Goal: Task Accomplishment & Management: Manage account settings

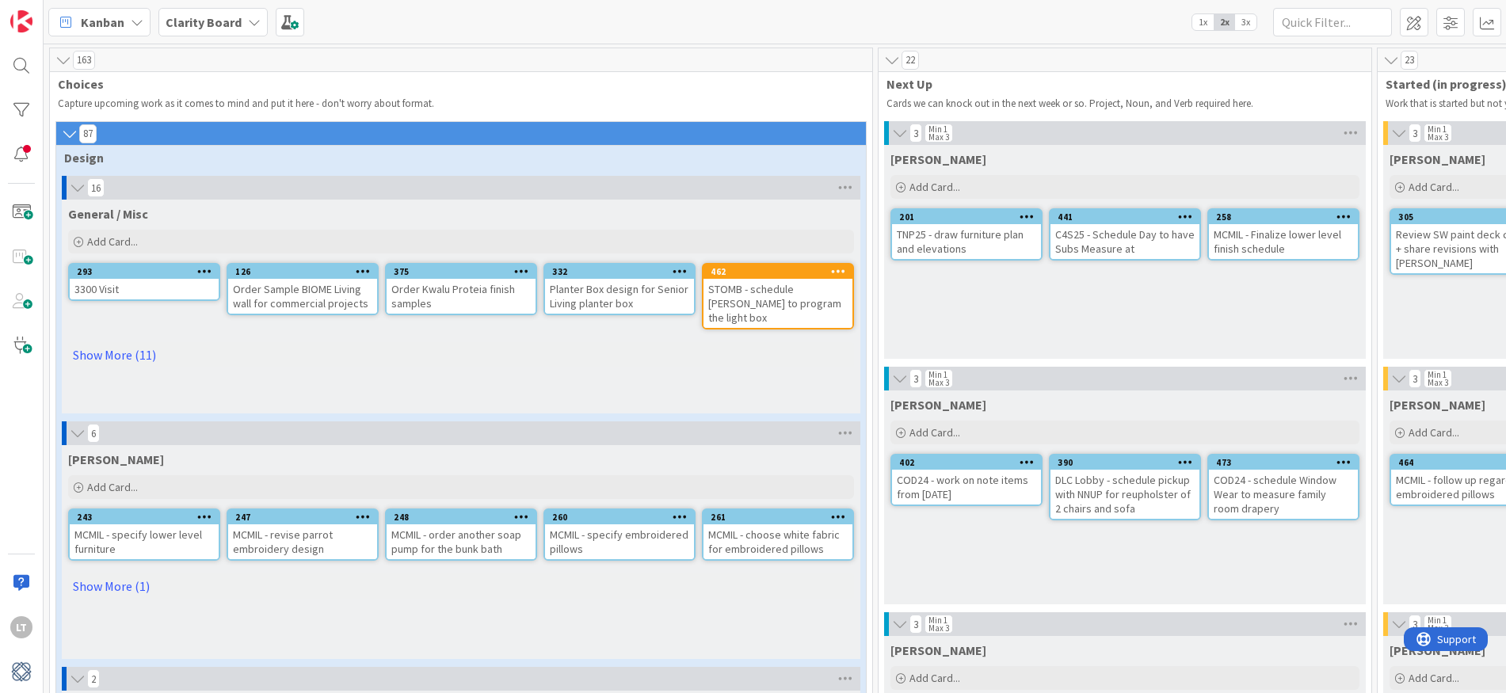
scroll to position [32, 520]
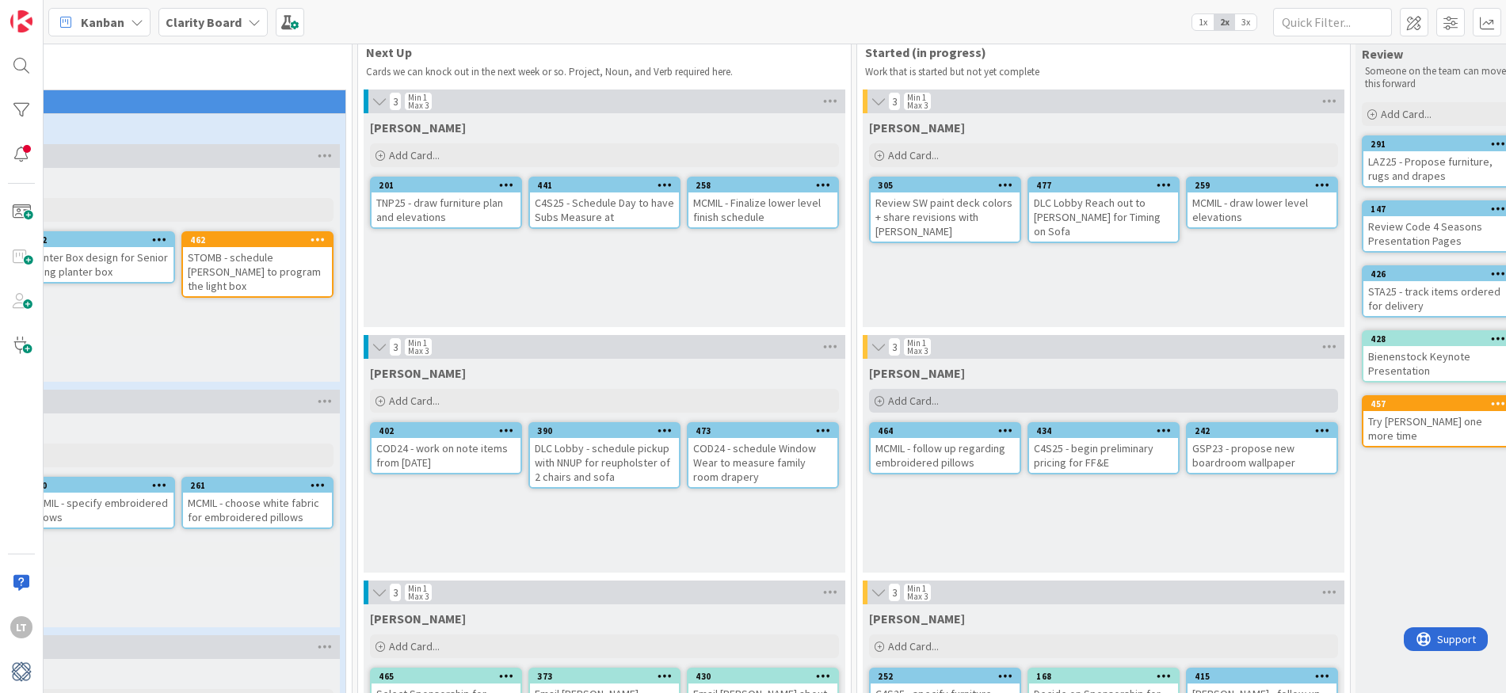
click at [965, 398] on div "Add Card..." at bounding box center [1103, 401] width 469 height 24
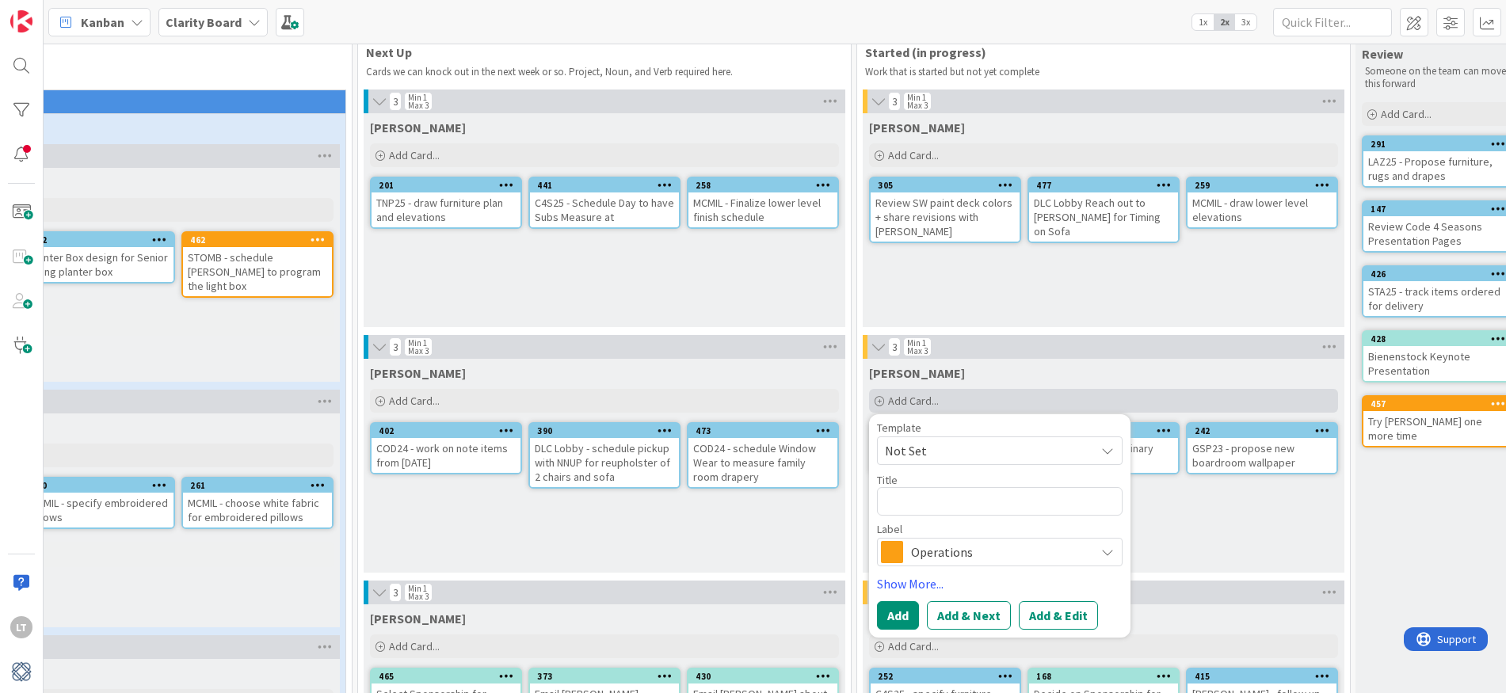
type textarea "x"
type textarea "L"
type textarea "x"
type textarea "LA"
type textarea "x"
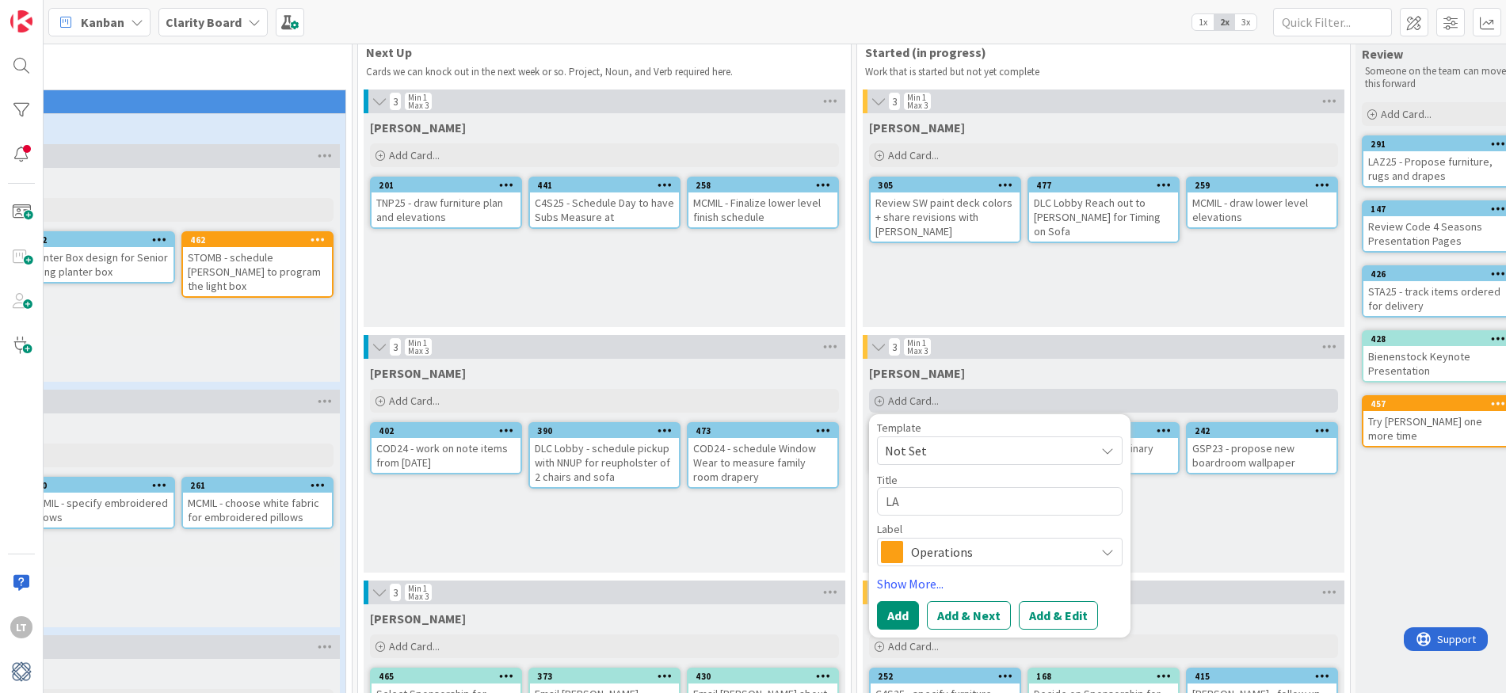
type textarea "LAZ"
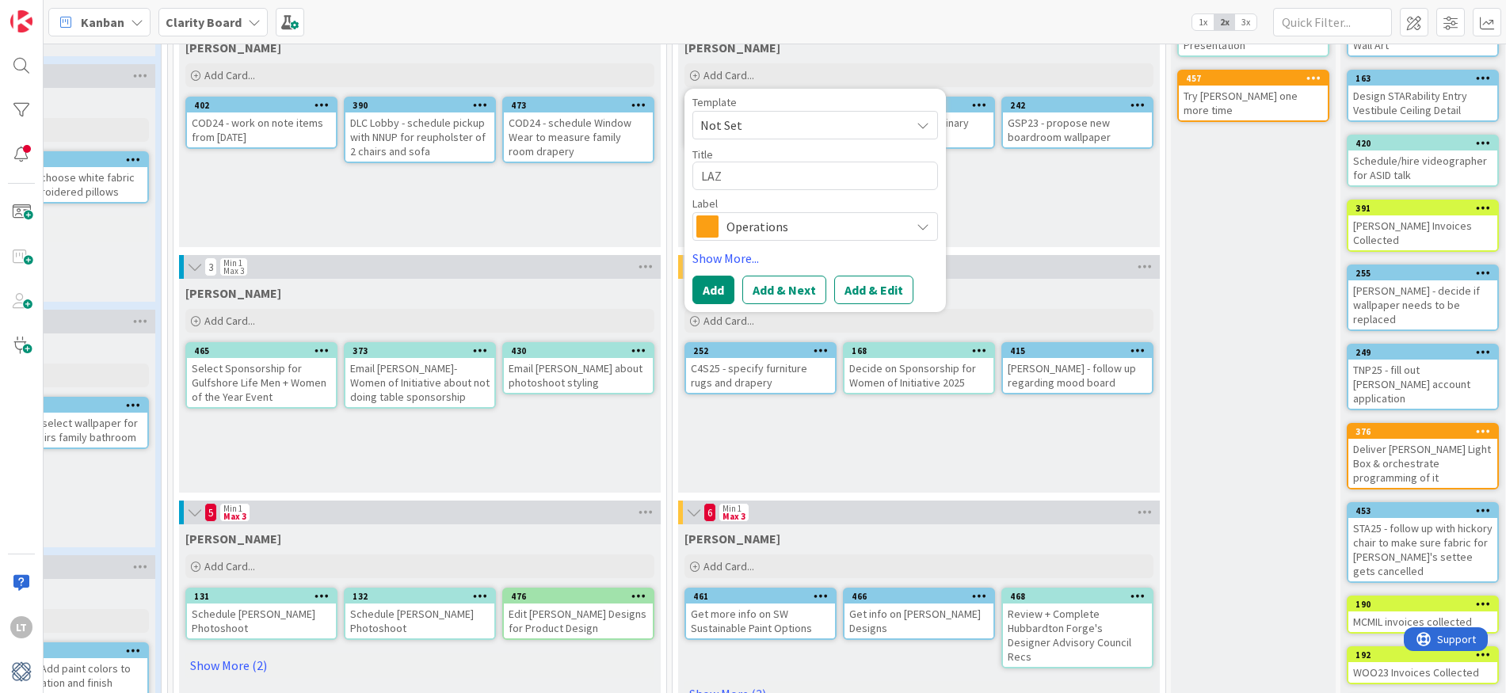
scroll to position [356, 705]
type textarea "x"
type textarea "LAZ2"
type textarea "x"
type textarea "LAZ25"
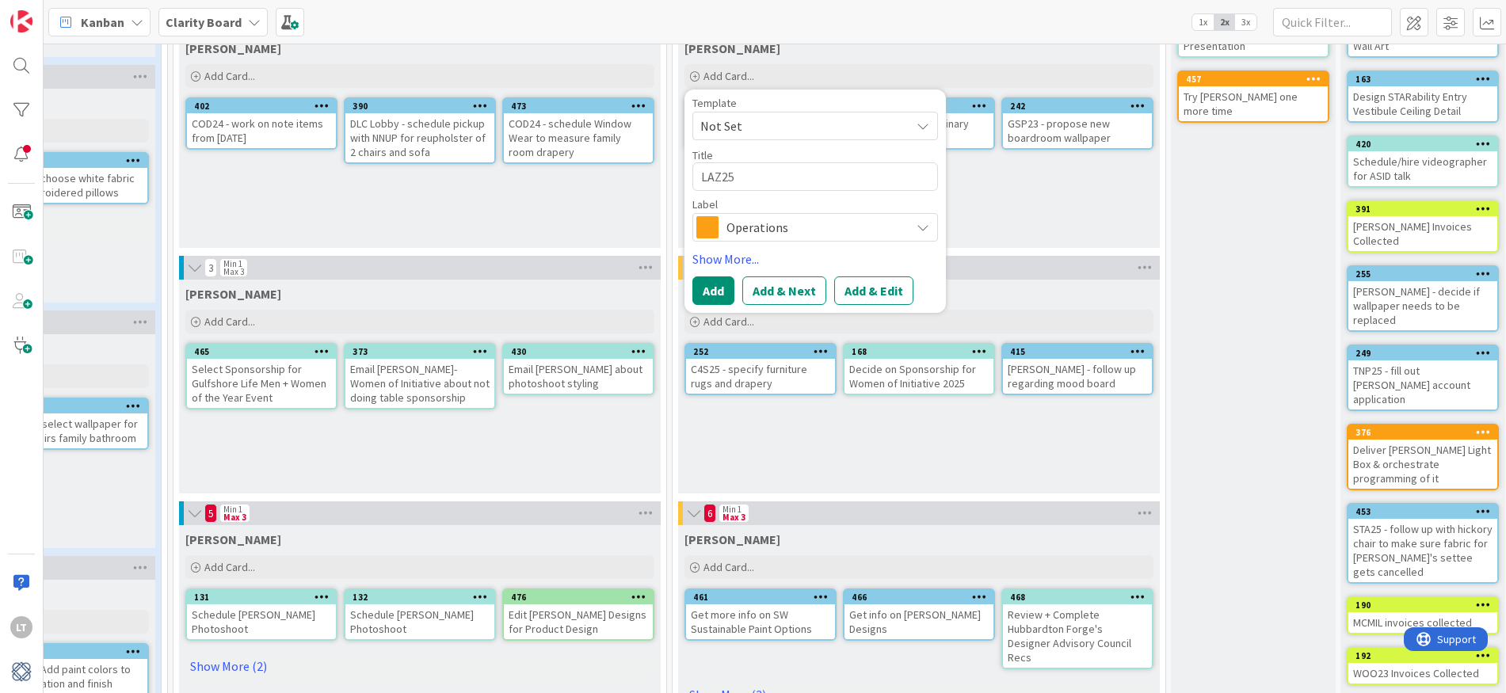
type textarea "x"
type textarea "LAZ25"
type textarea "x"
type textarea "LAZ25 -"
type textarea "x"
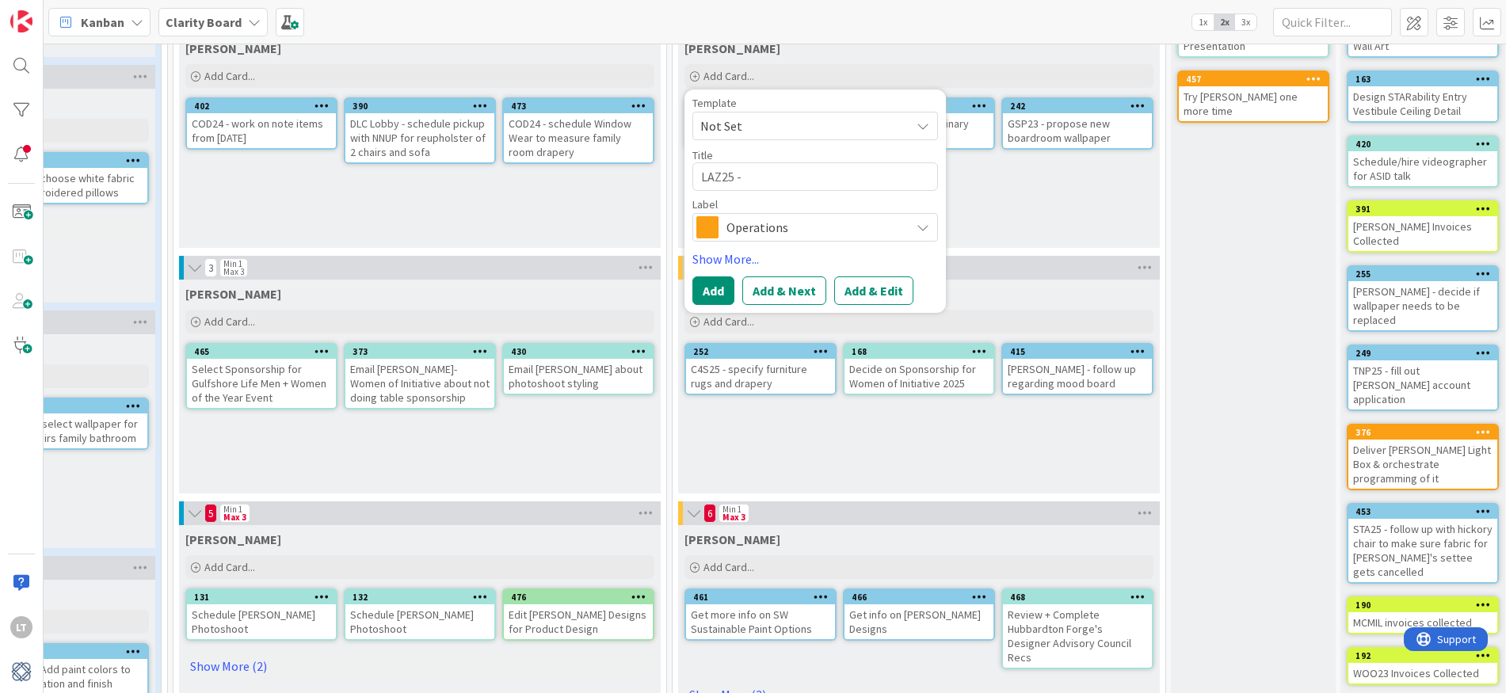
type textarea "LAZ25 -"
type textarea "x"
type textarea "LAZ25 - u"
type textarea "x"
type textarea "LAZ25 - up"
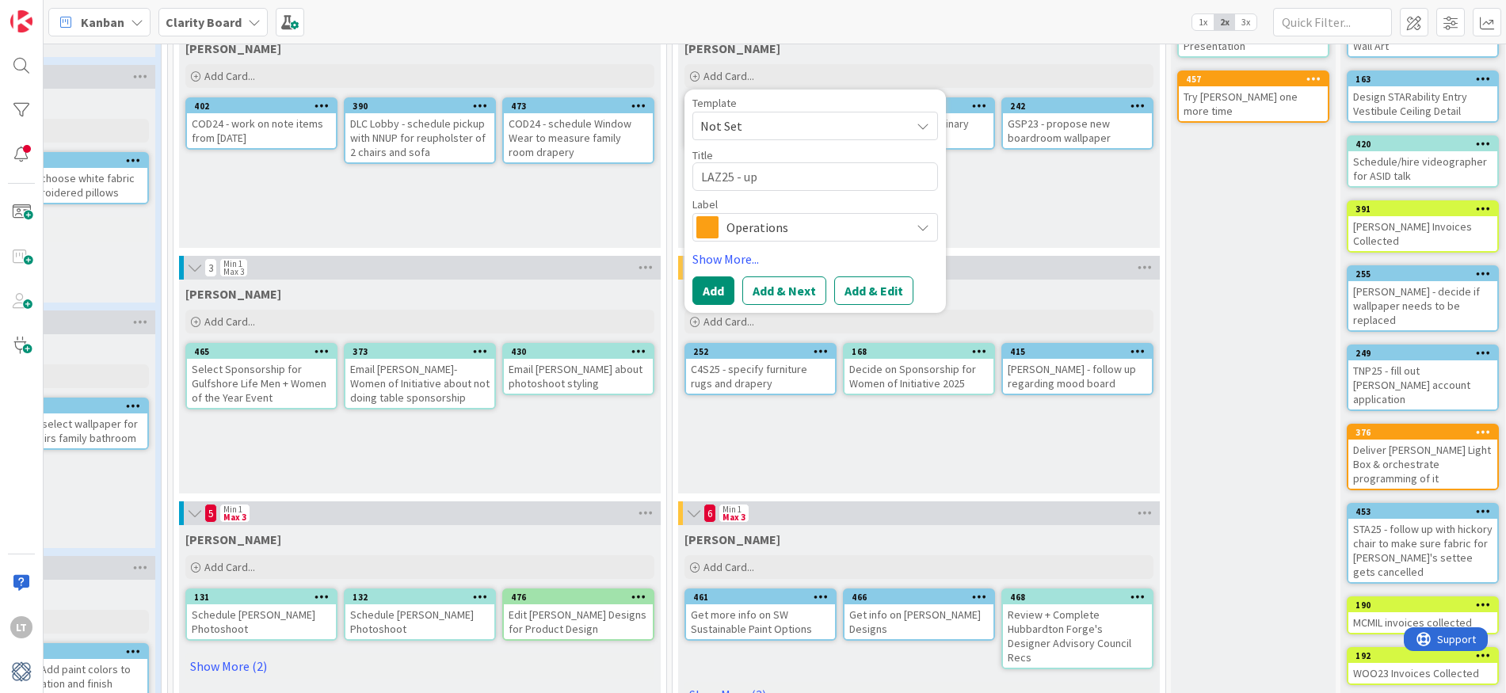
type textarea "x"
type textarea "LAZ25 - upd"
type textarea "x"
type textarea "LAZ25 - upda"
type textarea "x"
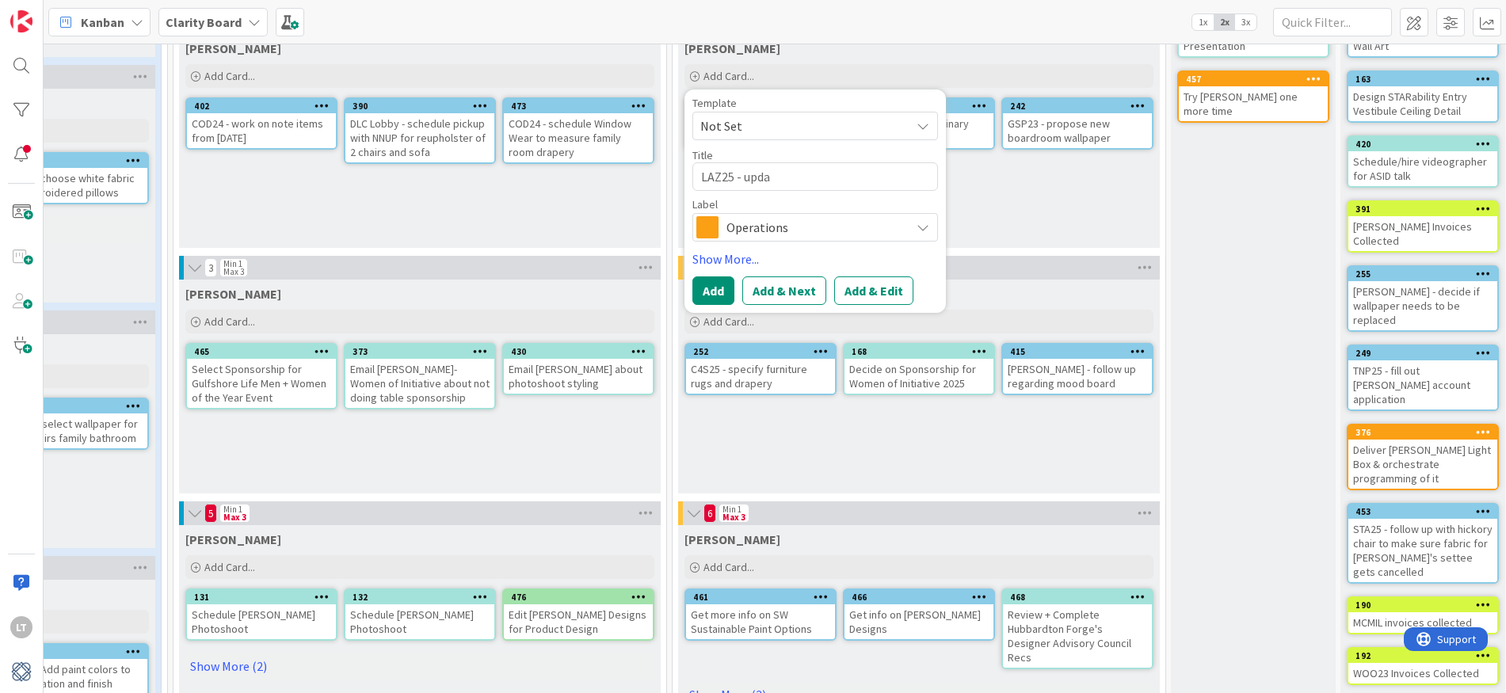
type textarea "LAZ25 - updat"
type textarea "x"
type textarea "LAZ25 - update"
type textarea "x"
type textarea "LAZ25 - update"
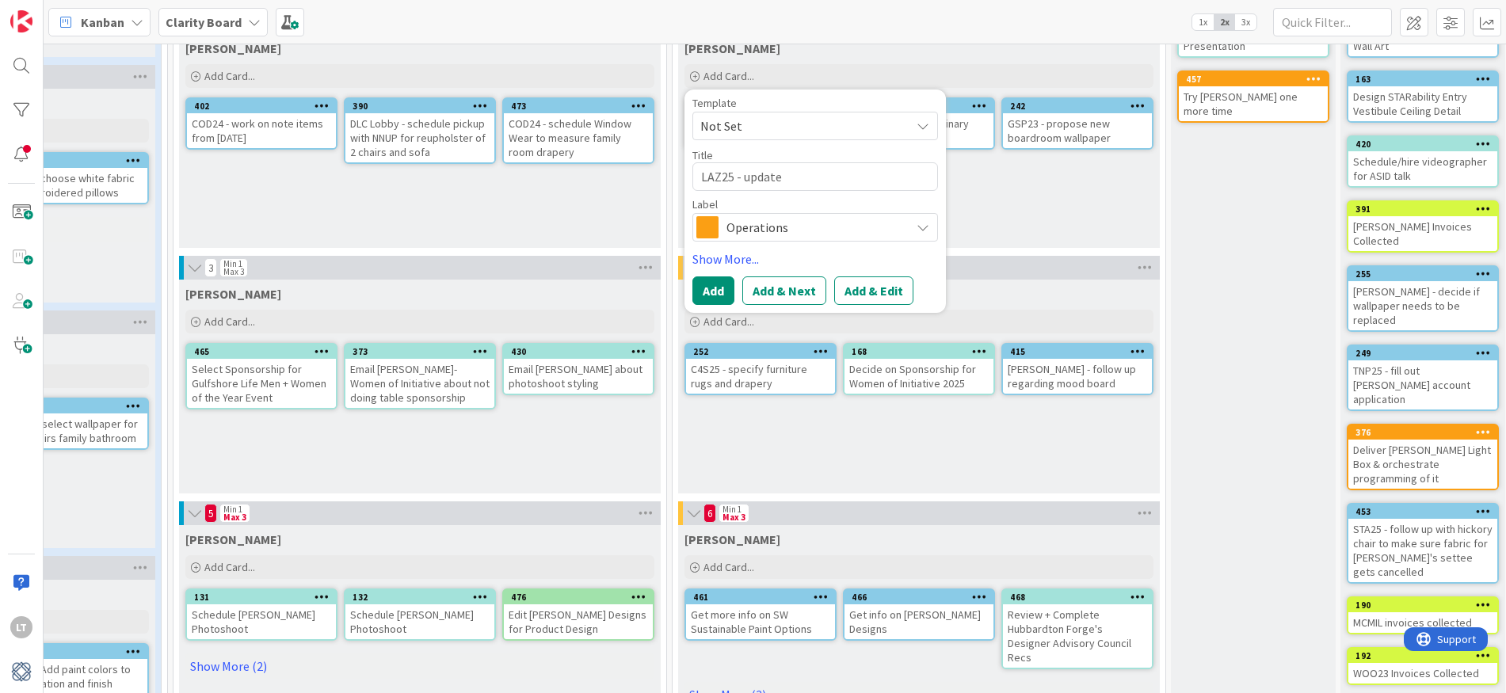
type textarea "x"
type textarea "LAZ25 - update p"
type textarea "x"
type textarea "LAZ25 - update pr"
type textarea "x"
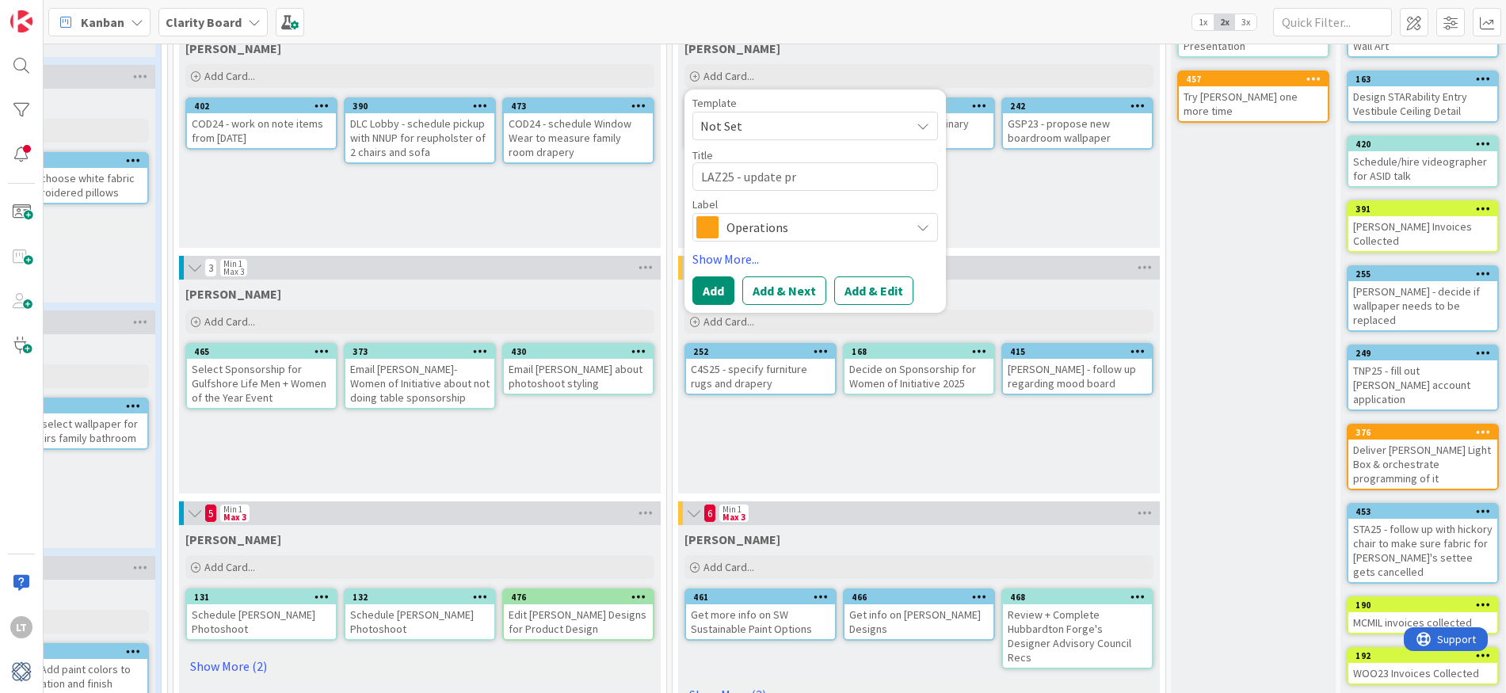
type textarea "LAZ25 - update pro"
type textarea "x"
type textarea "LAZ25 - update prop"
type textarea "x"
type textarea "LAZ25 - update propo"
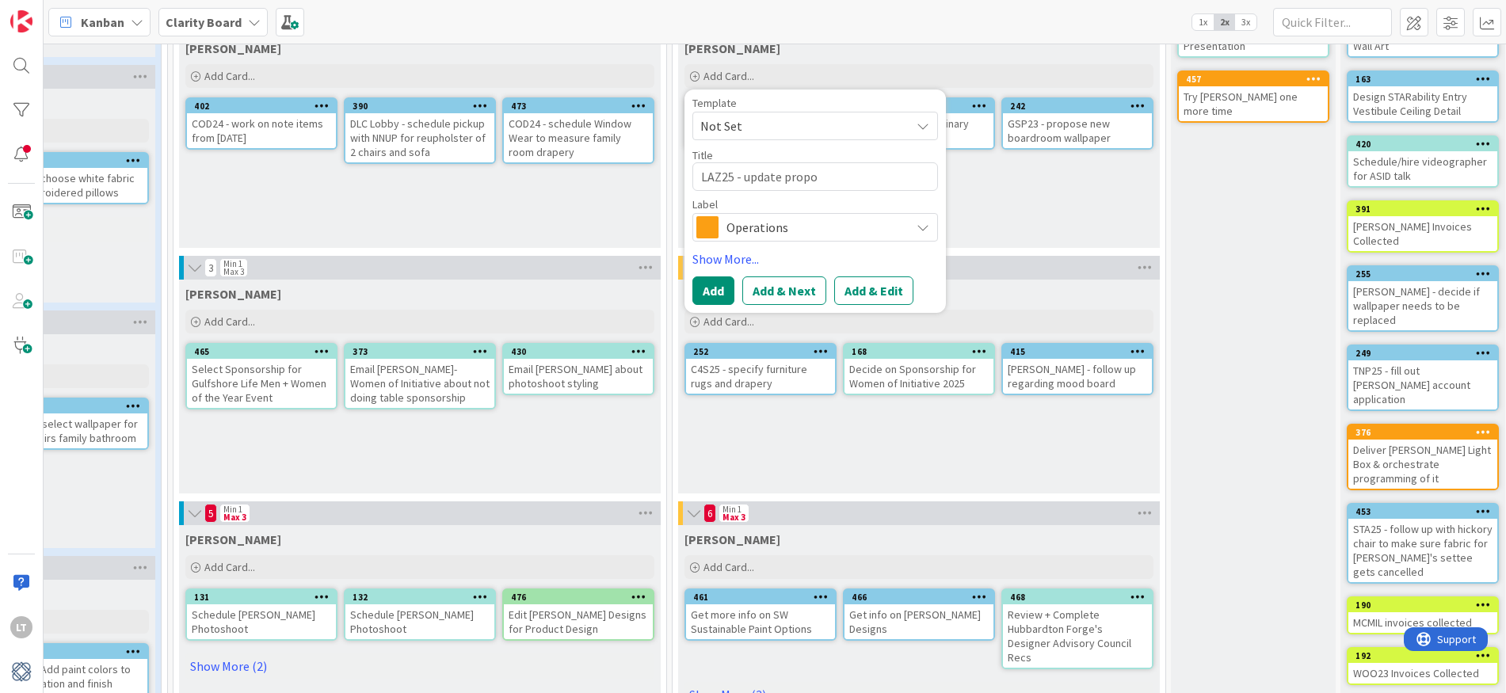
type textarea "x"
type textarea "LAZ25 - update propos"
type textarea "x"
type textarea "LAZ25 - update proposa"
type textarea "x"
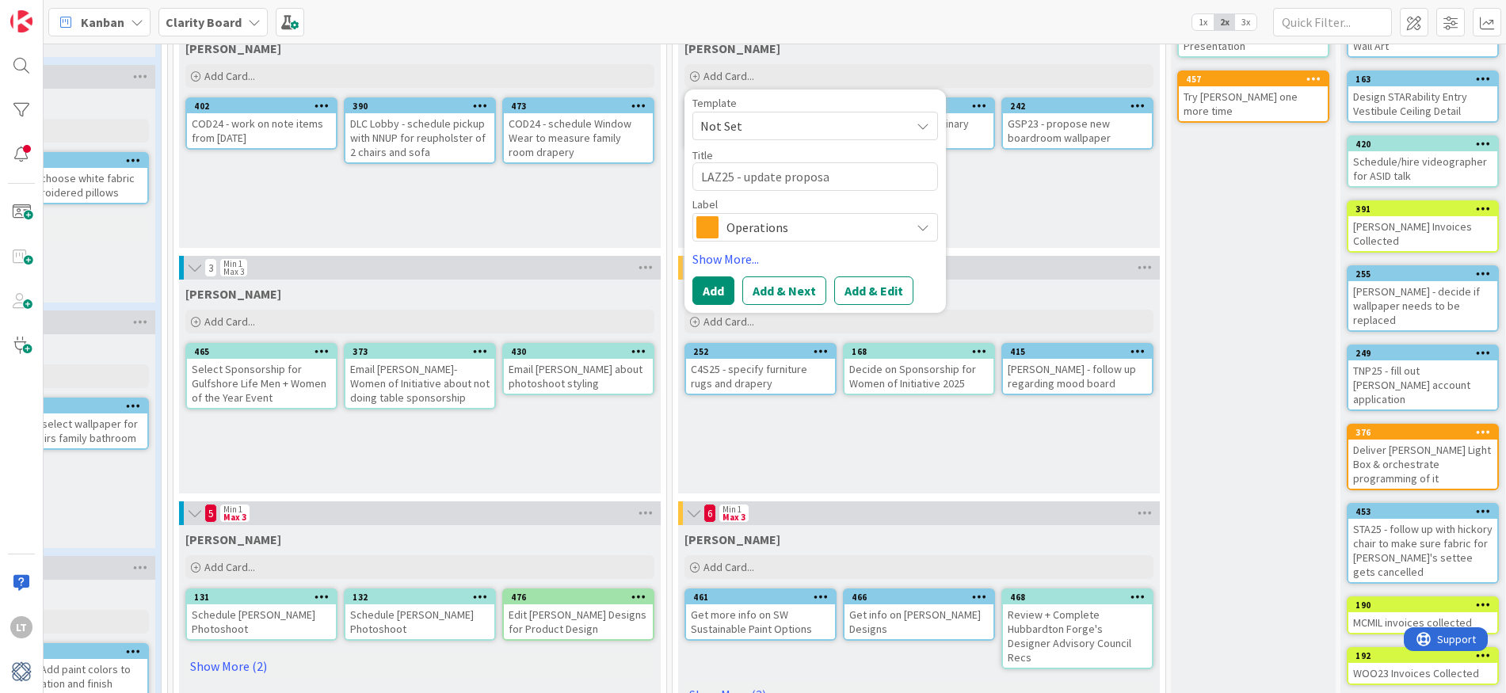
type textarea "LAZ25 - update proposal"
type textarea "x"
type textarea "LAZ25 - update proposal"
type textarea "x"
type textarea "LAZ25 - update proposal f"
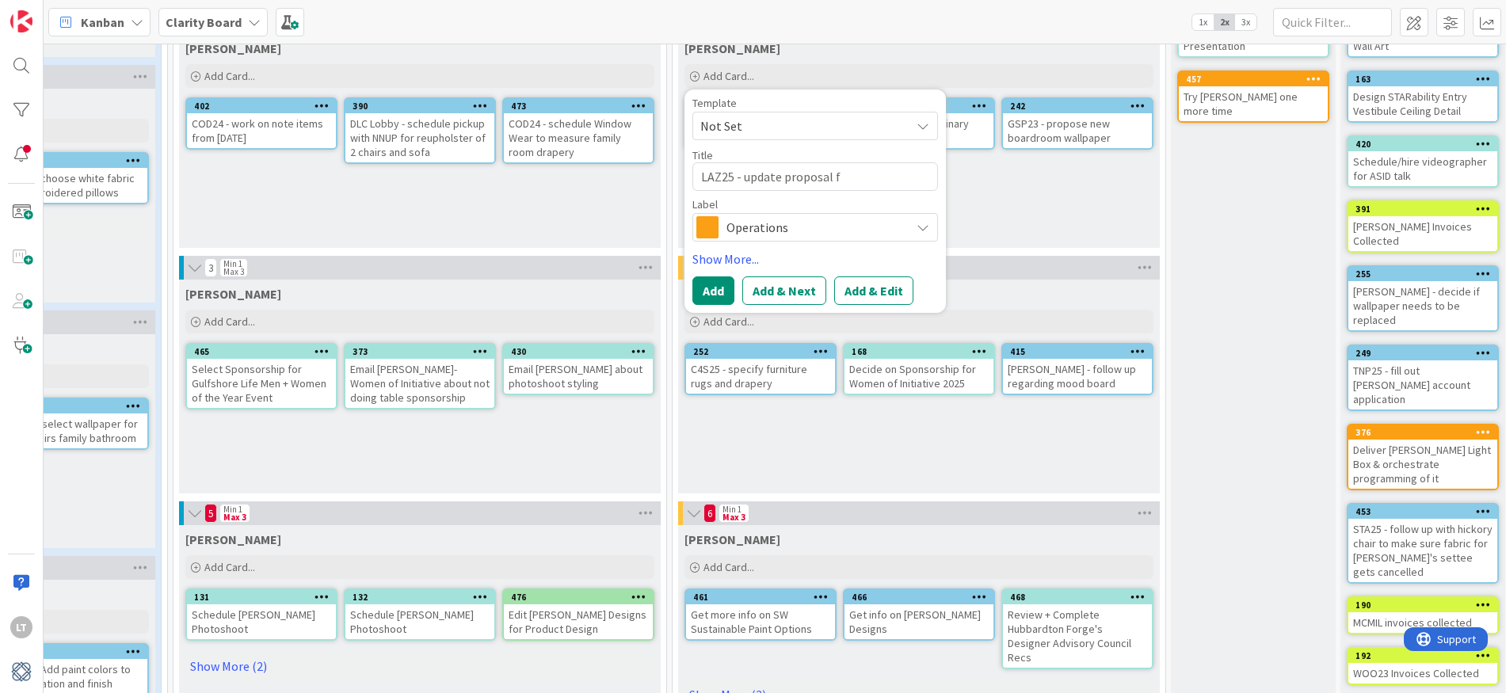
type textarea "x"
type textarea "LAZ25 - update proposal fo"
type textarea "x"
type textarea "LAZ25 - update proposal for"
type textarea "x"
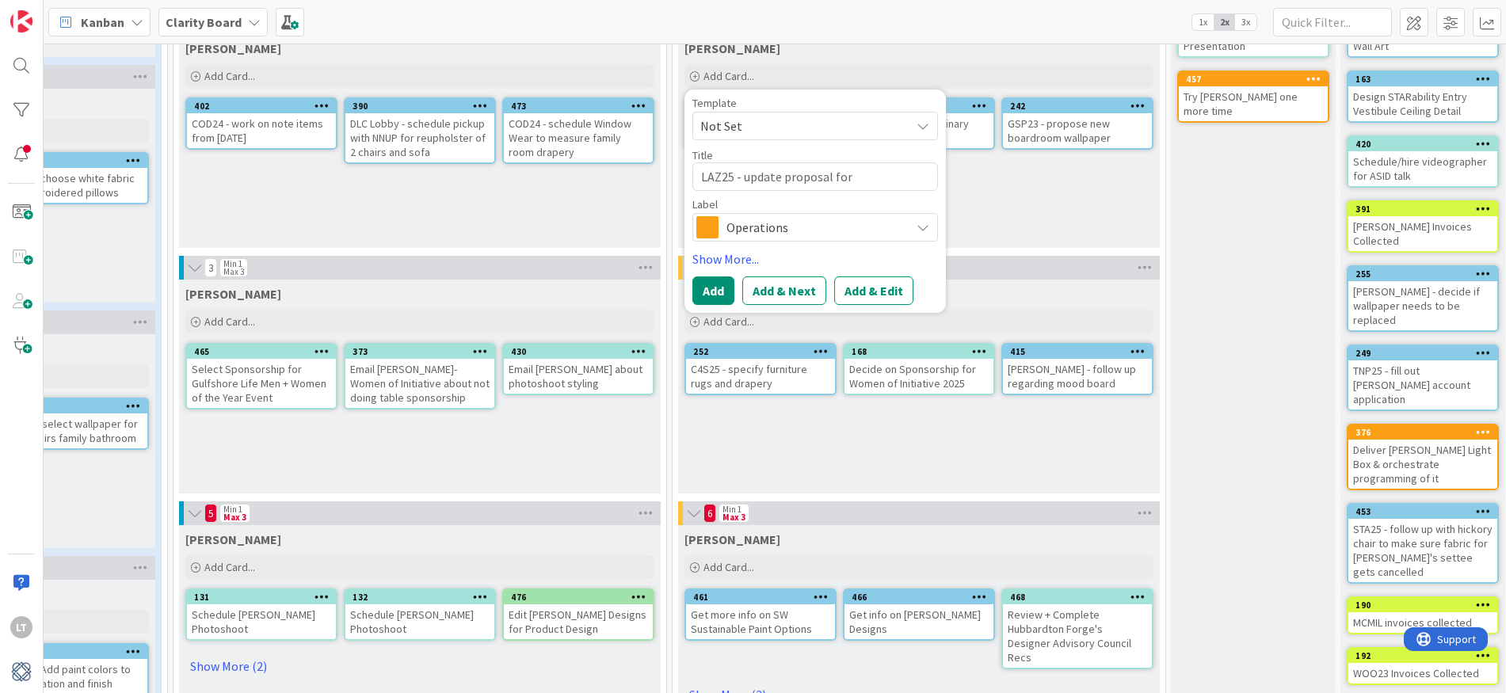
type textarea "LAZ25 - update proposal for"
type textarea "x"
type textarea "LAZ25 - update proposal for m"
type textarea "x"
type textarea "LAZ25 - update proposal for me"
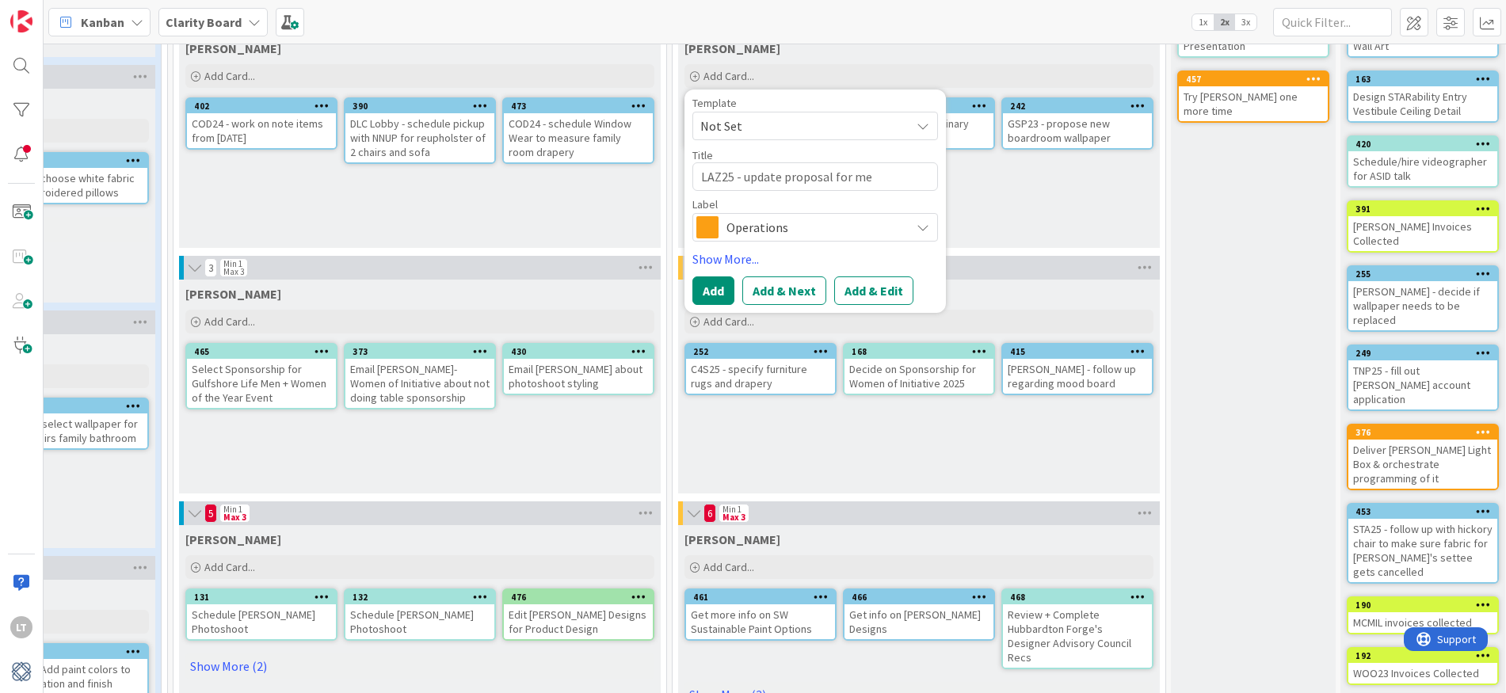
type textarea "x"
type textarea "LAZ25 - update proposal for mee"
type textarea "x"
type textarea "LAZ25 - update proposal for meet"
type textarea "x"
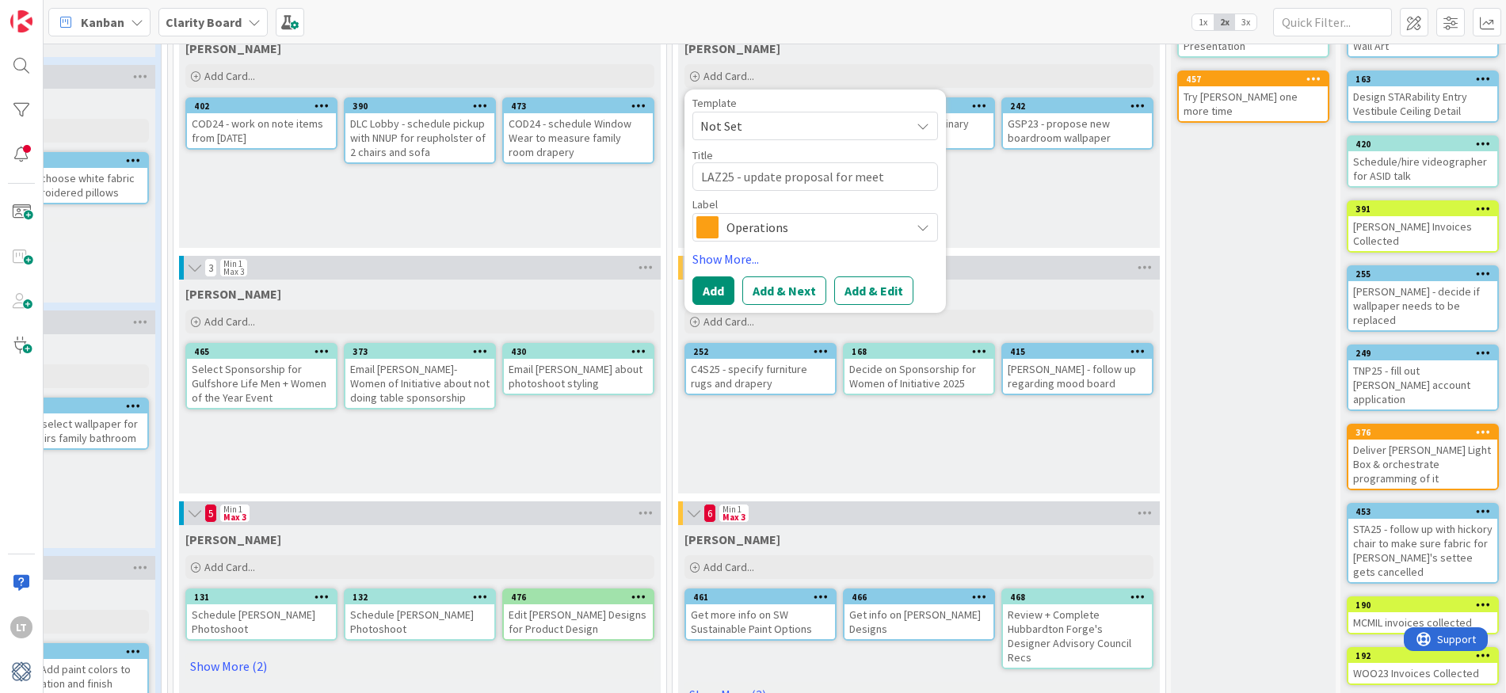
type textarea "LAZ25 - update proposal for meeti"
type textarea "x"
type textarea "LAZ25 - update proposal for meetin"
type textarea "x"
type textarea "LAZ25 - update proposal for meeting"
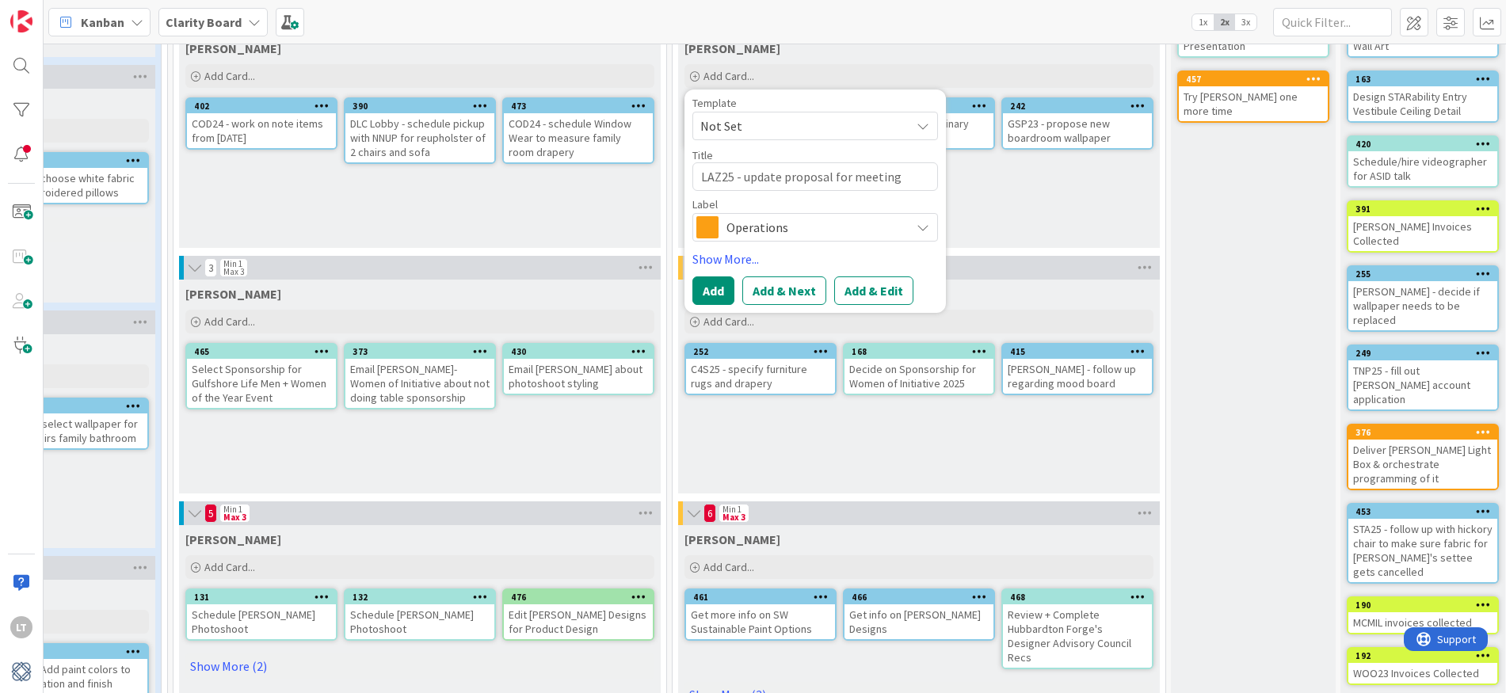
type textarea "x"
type textarea "LAZ25 - update proposal for meeting"
type textarea "x"
type textarea "LAZ25 - update proposal for meeting o"
type textarea "x"
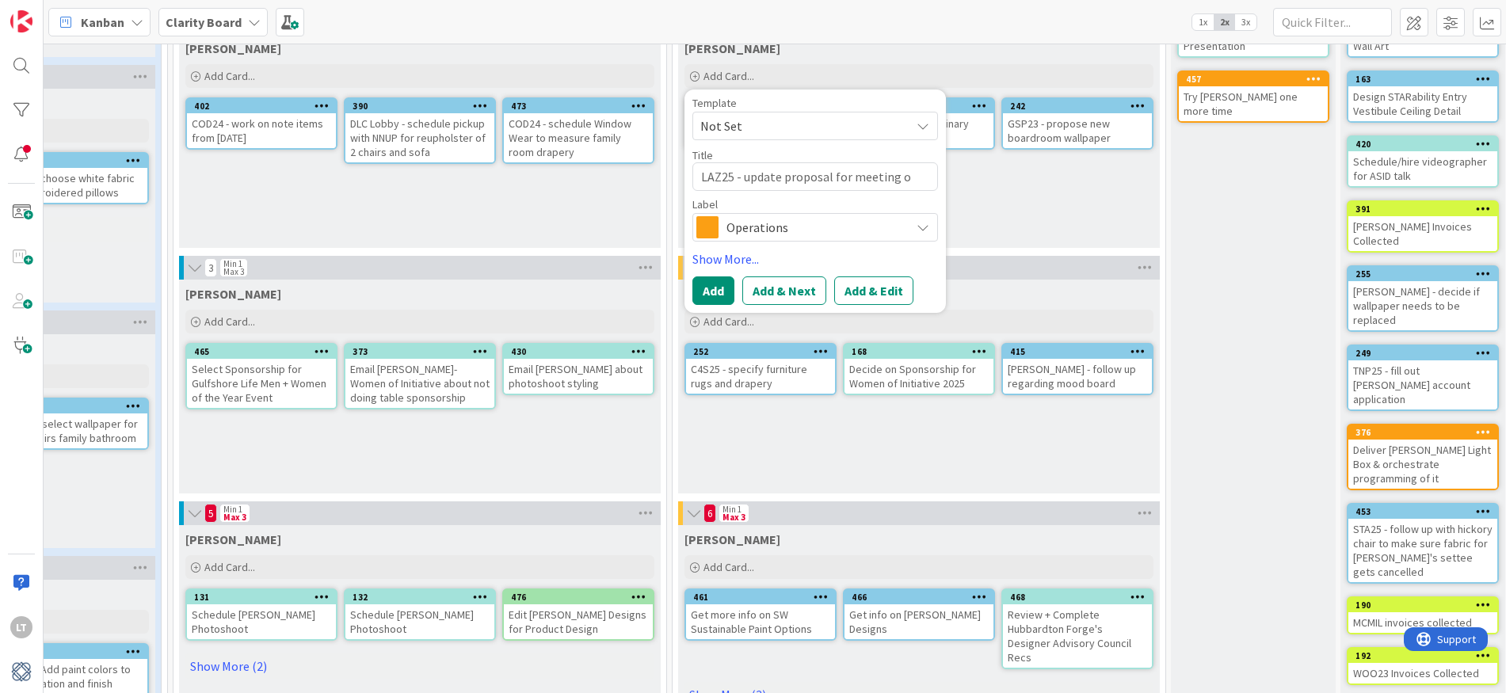
type textarea "LAZ25 - update proposal for meeting on"
type textarea "x"
type textarea "LAZ25 - update proposal for meeting on"
type textarea "x"
type textarea "LAZ25 - update proposal for meeting on 0"
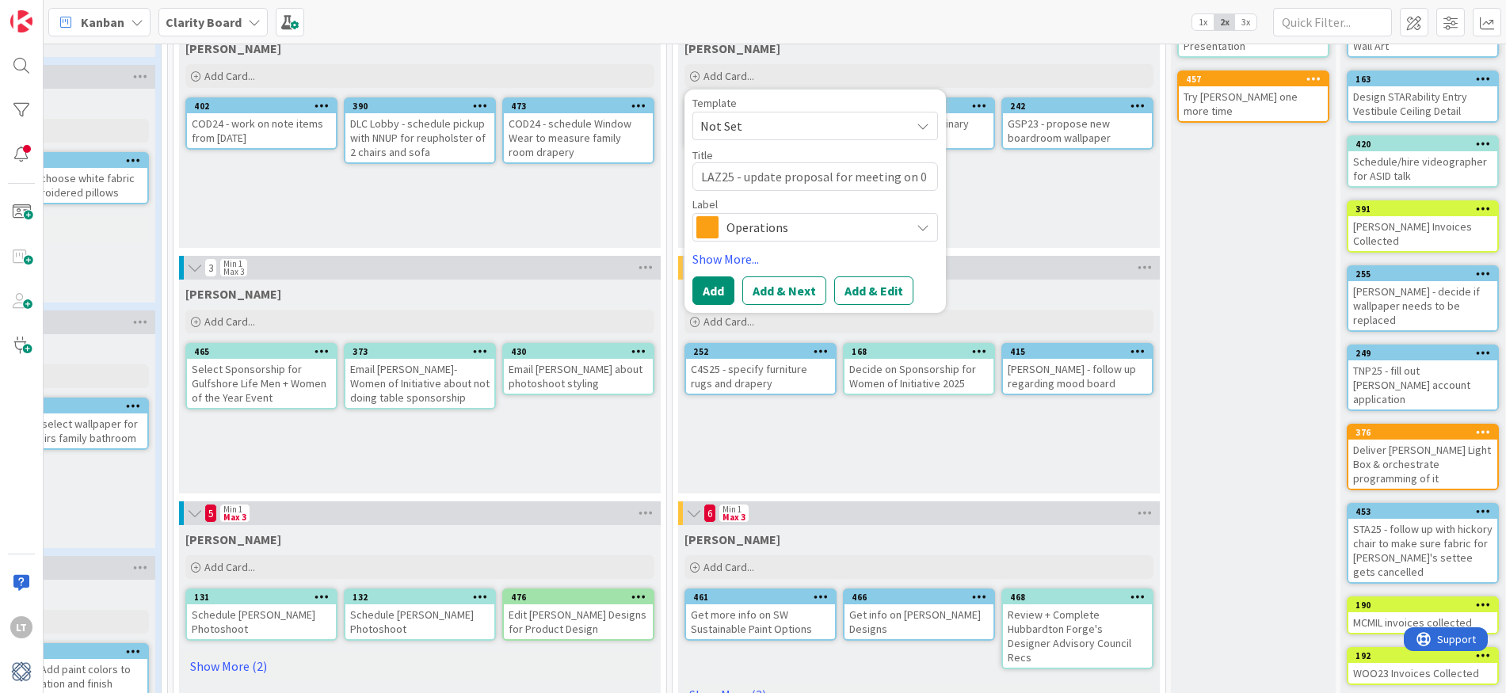
type textarea "x"
type textarea "LAZ25 - update proposal for meeting on 09"
type textarea "x"
type textarea "LAZ25 - update proposal for meeting on 09/"
type textarea "x"
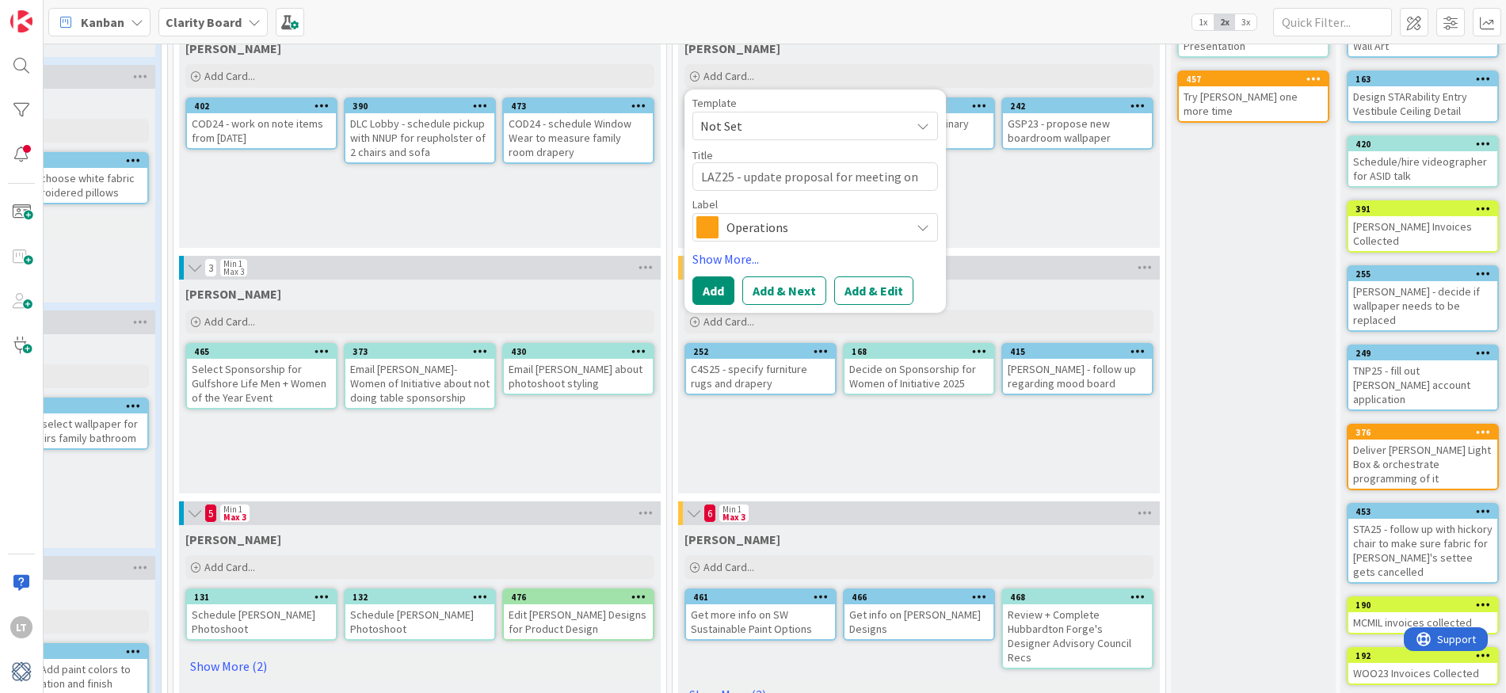
type textarea "LAZ25 - update proposal for meeting on 09/1"
type textarea "x"
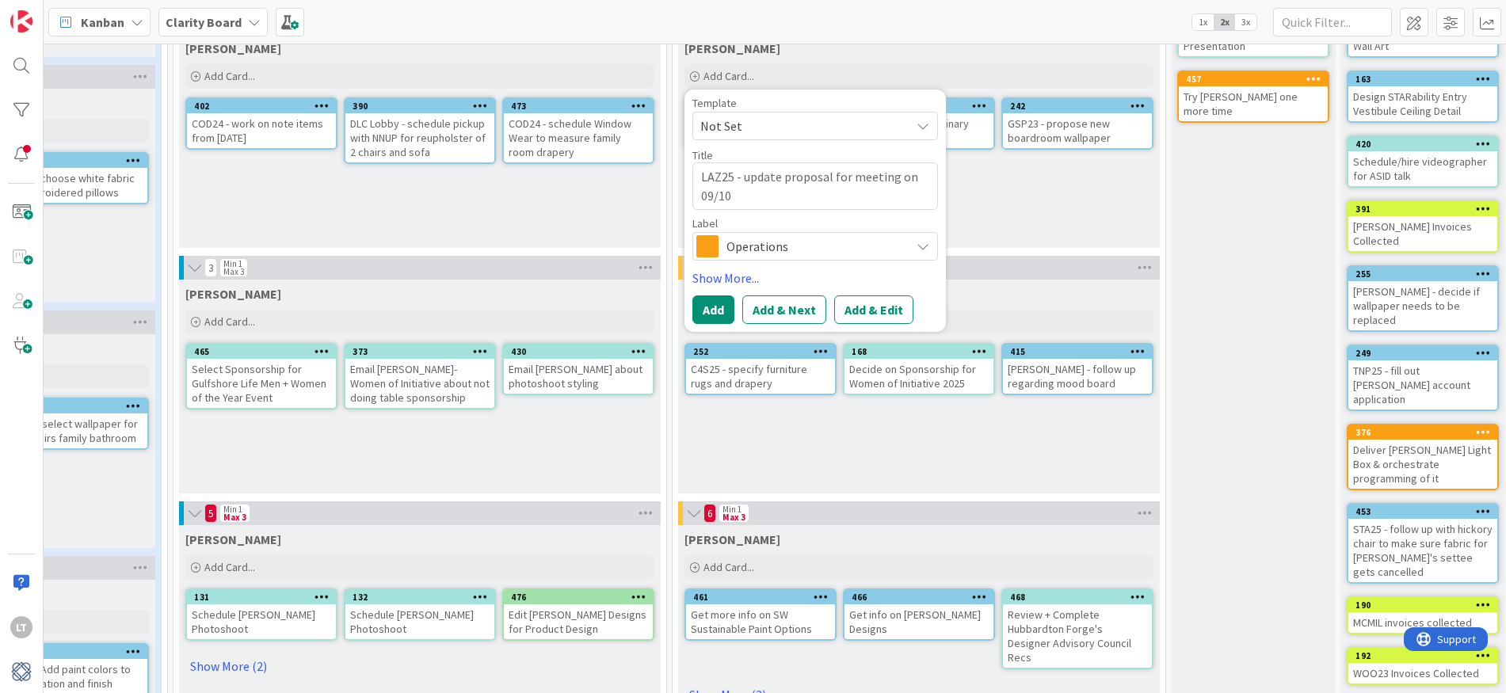
type textarea "LAZ25 - update proposal for meeting on 09/10"
click at [809, 242] on span "Operations" at bounding box center [814, 246] width 176 height 22
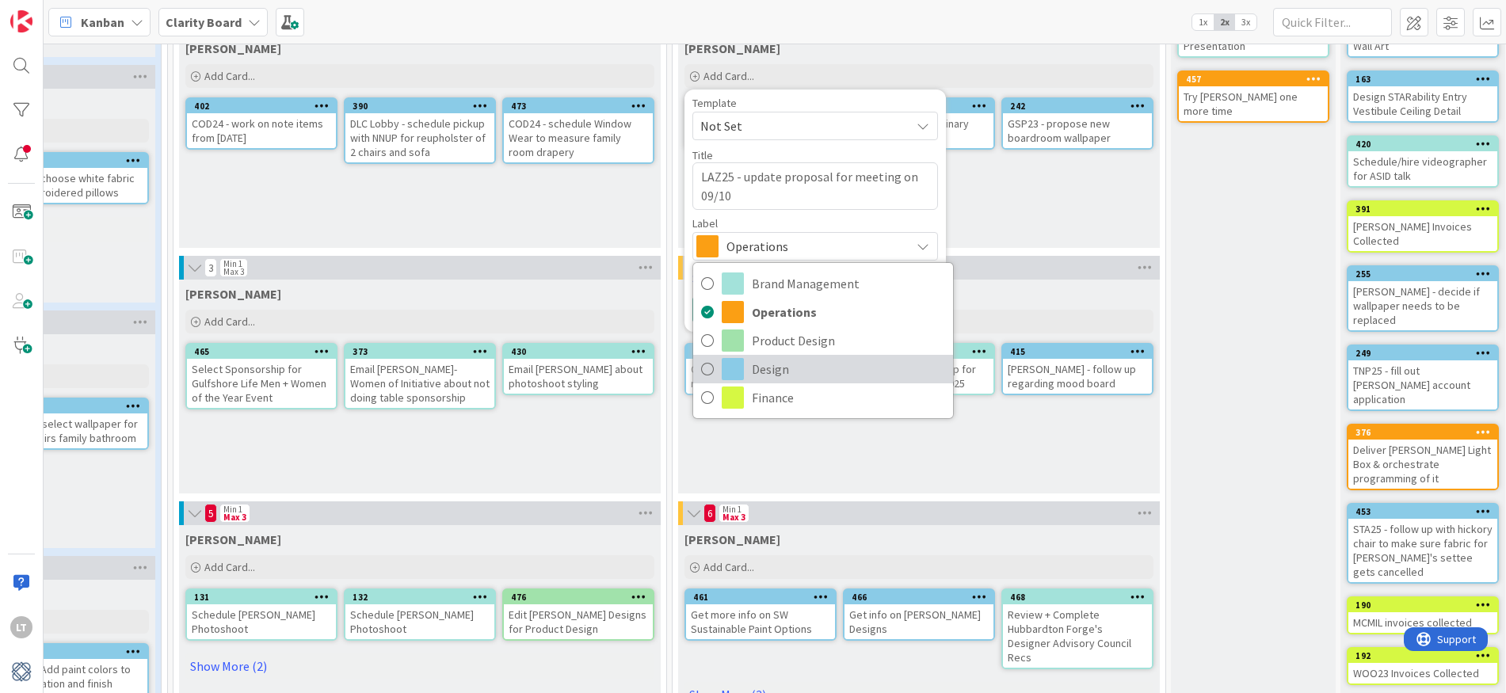
click at [730, 364] on span at bounding box center [733, 369] width 22 height 22
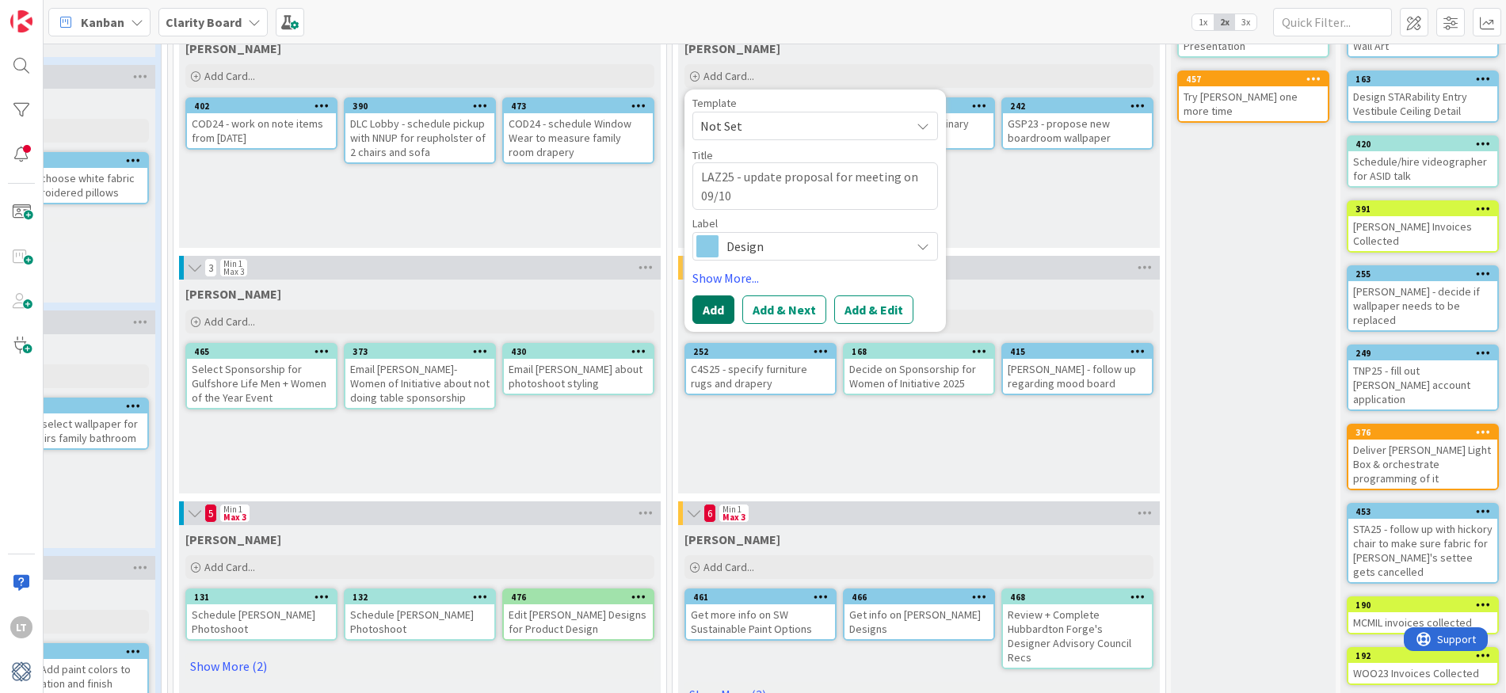
click at [711, 319] on button "Add" at bounding box center [713, 309] width 42 height 29
type textarea "x"
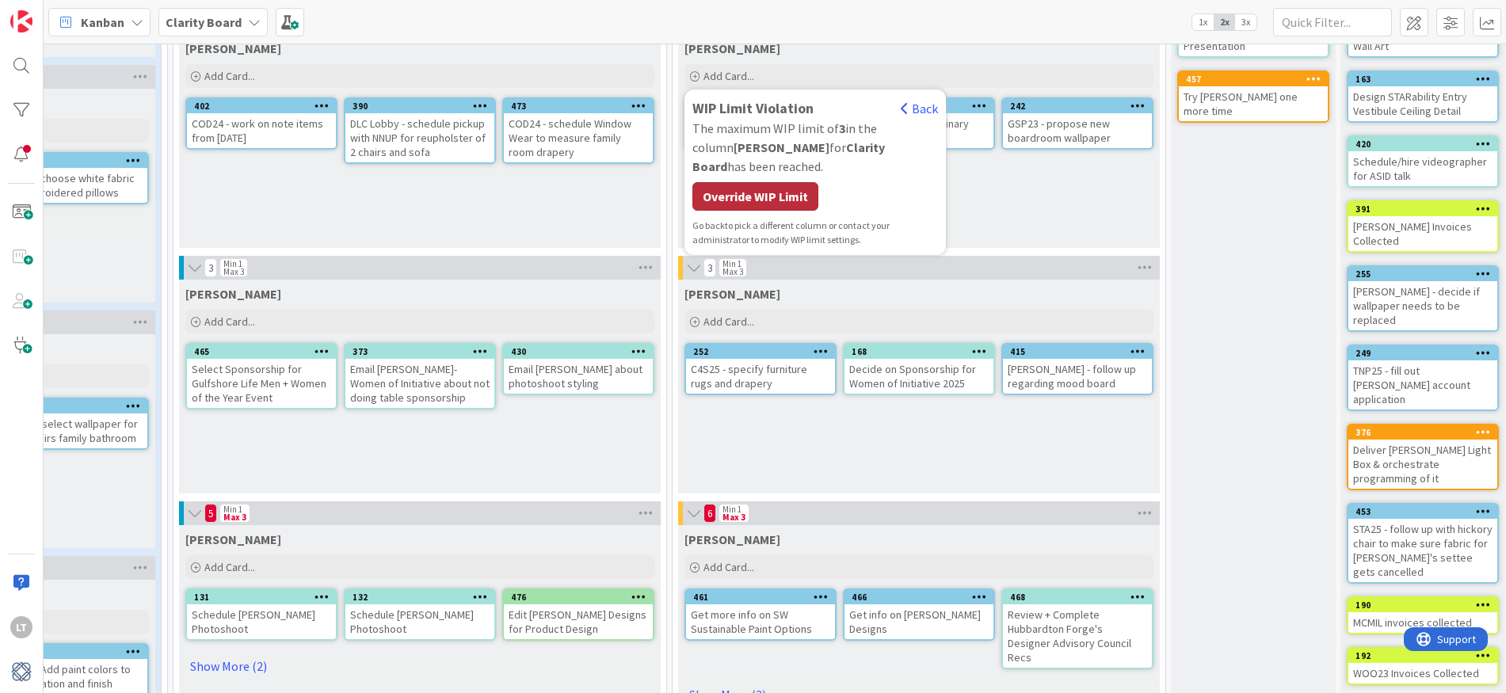
click at [758, 182] on div "Override WIP Limit" at bounding box center [755, 196] width 126 height 29
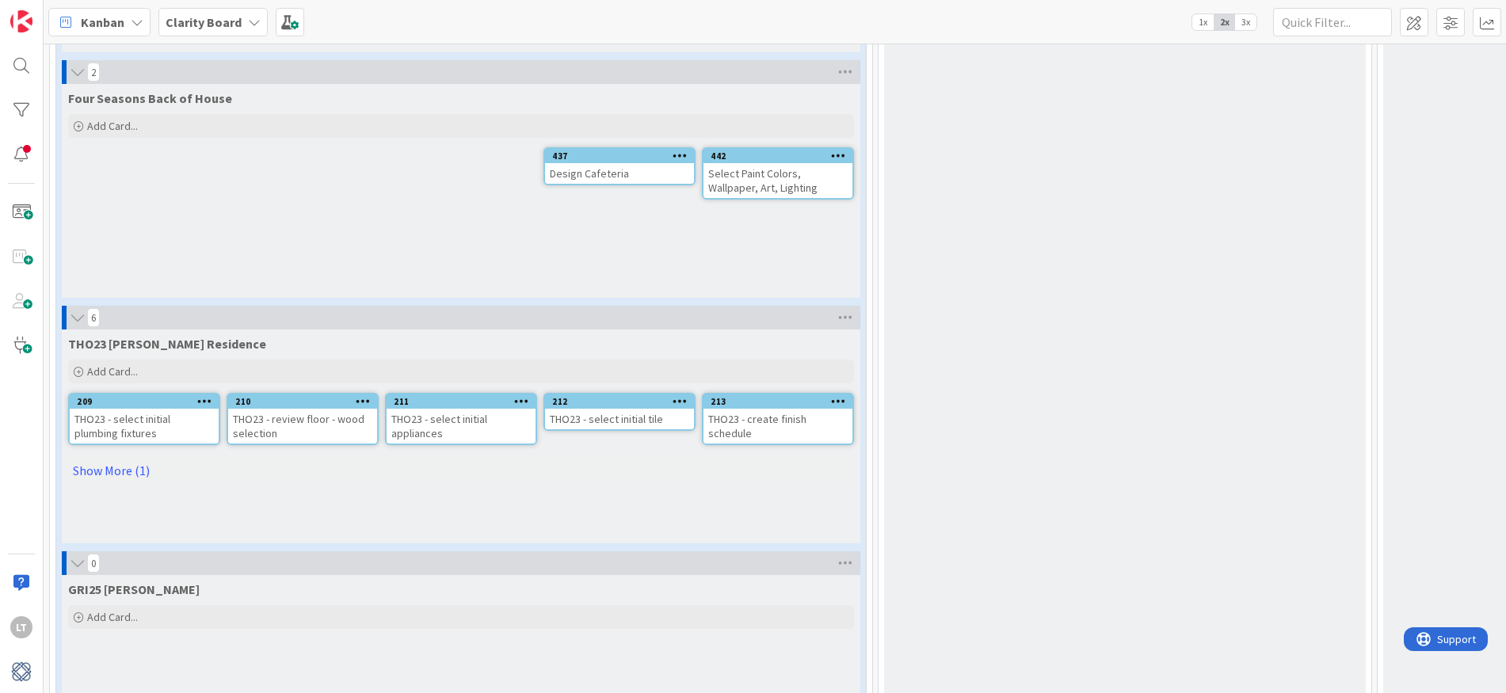
scroll to position [2824, 0]
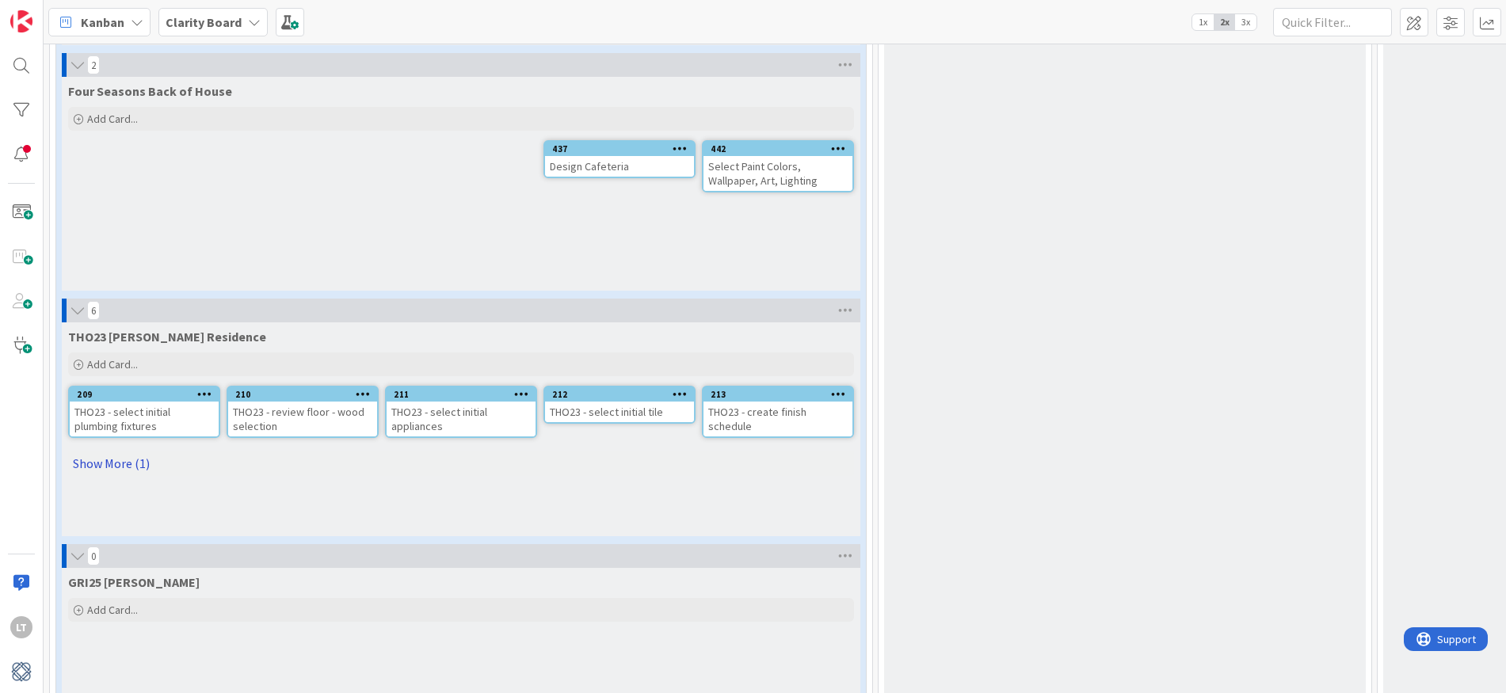
click at [126, 466] on link "Show More (1)" at bounding box center [461, 463] width 786 height 25
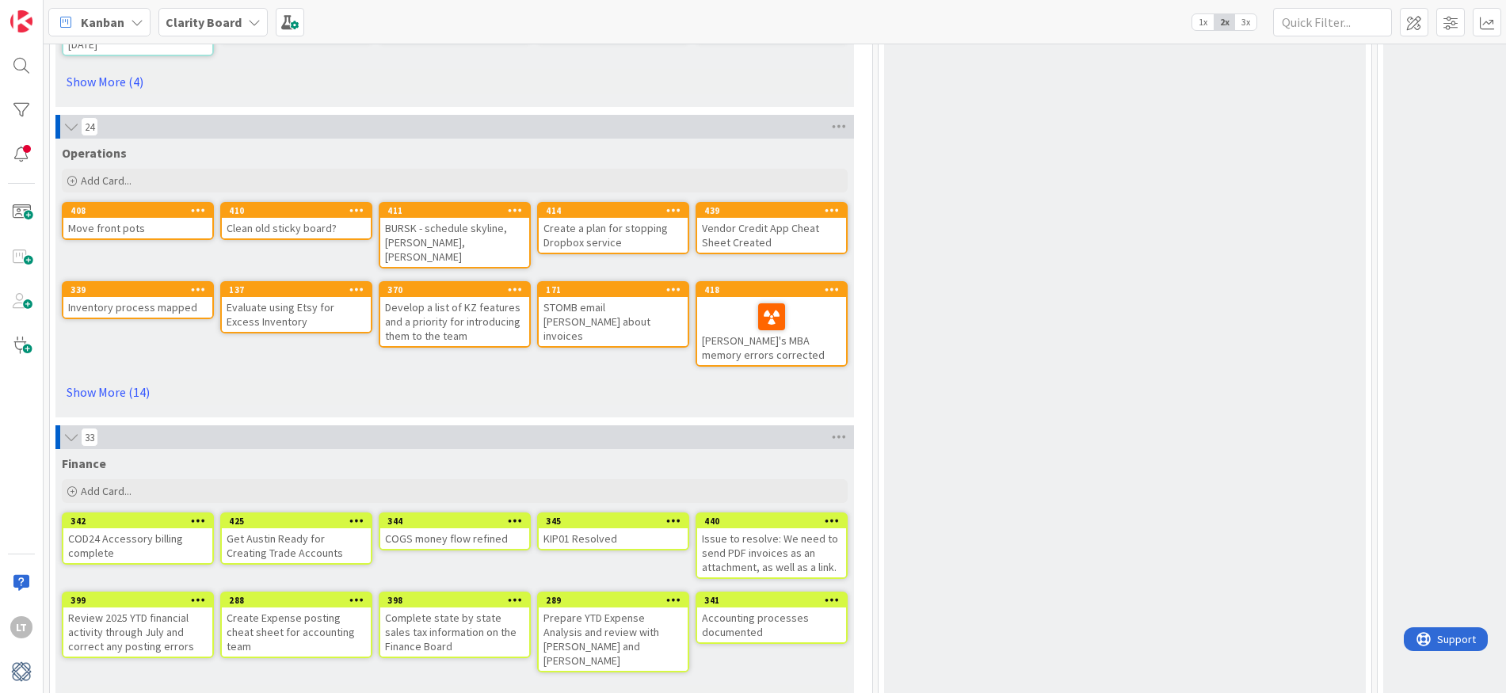
scroll to position [4792, 0]
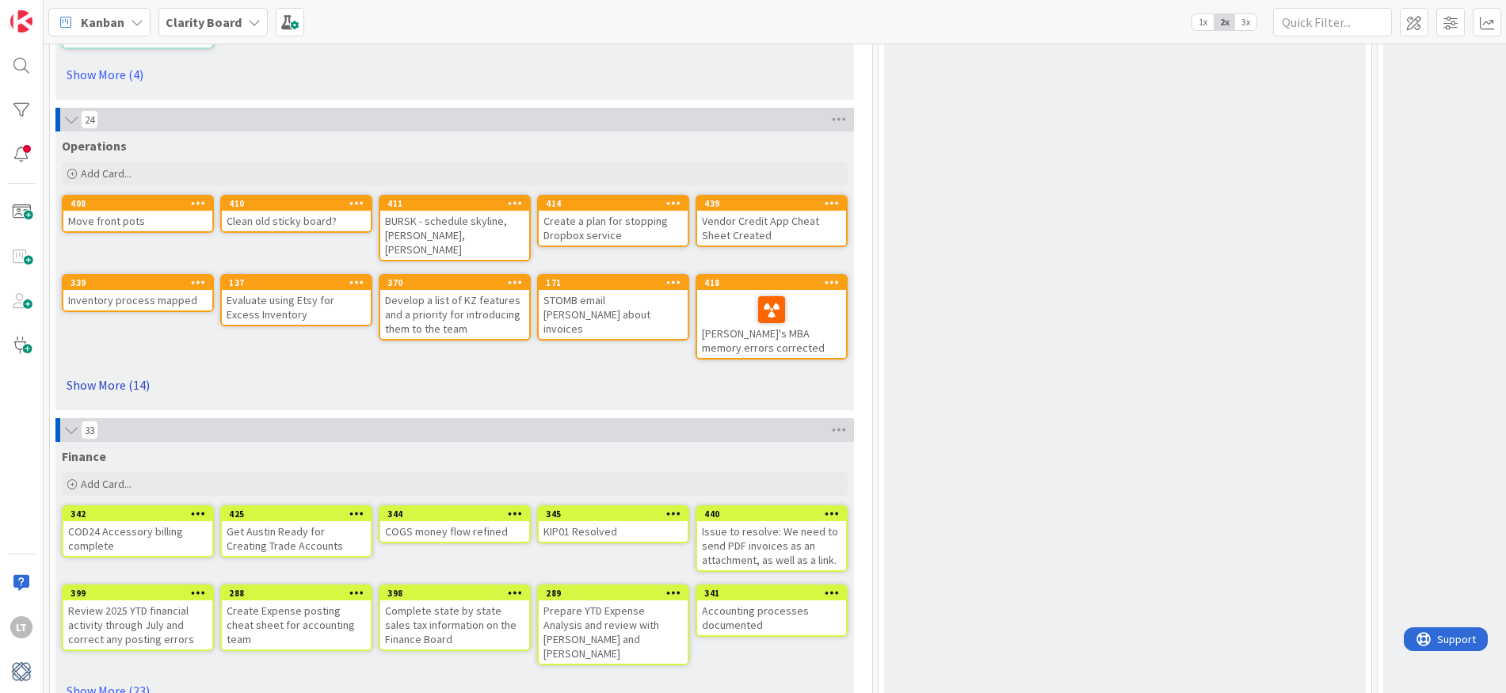
click at [114, 372] on link "Show More (14)" at bounding box center [455, 384] width 786 height 25
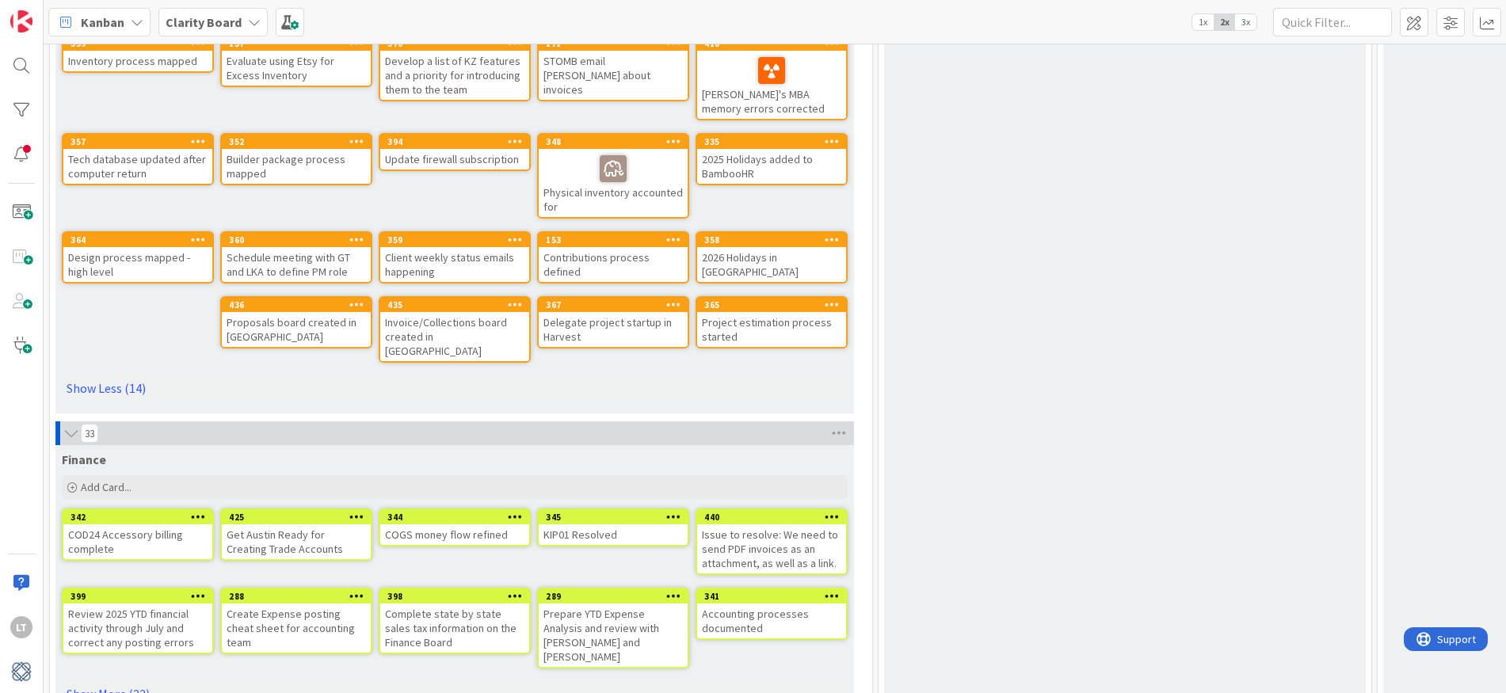
scroll to position [0, 0]
click at [125, 681] on link "Show More (23)" at bounding box center [455, 693] width 786 height 25
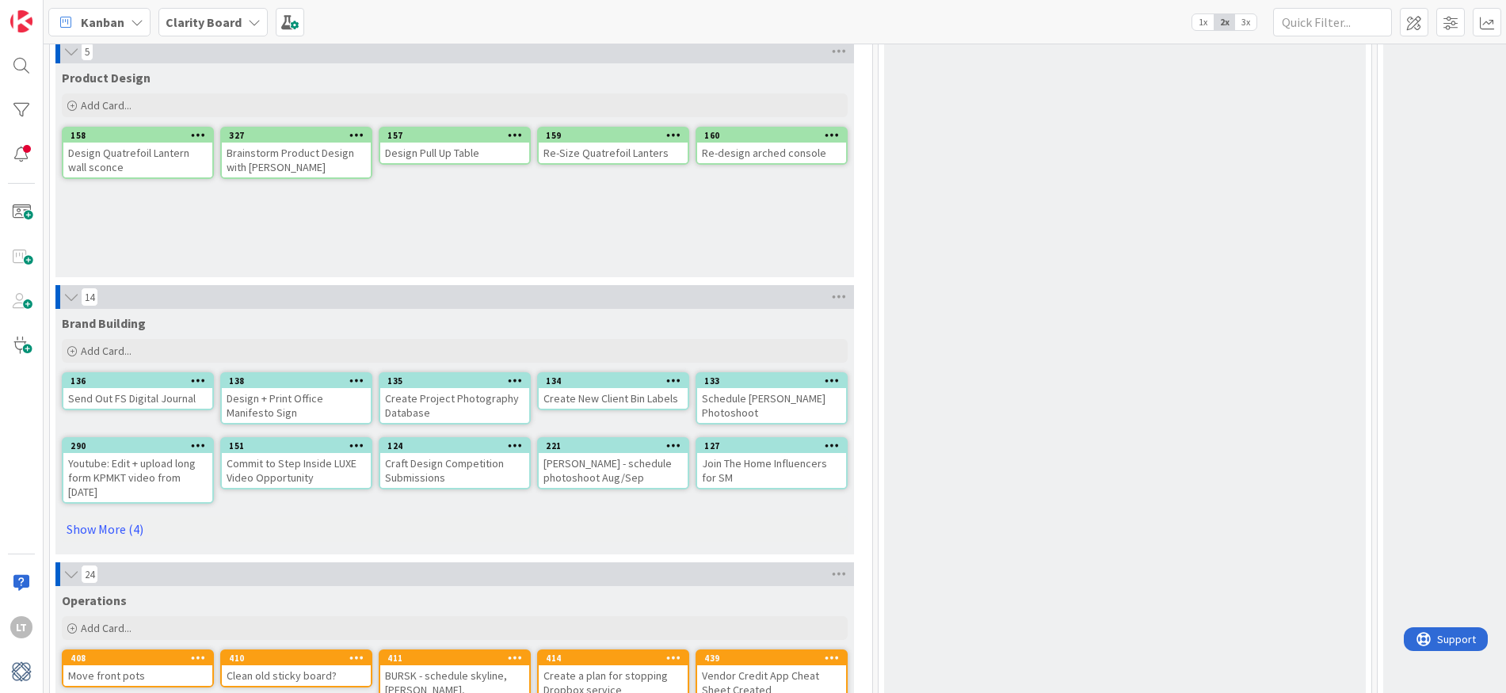
scroll to position [4336, 0]
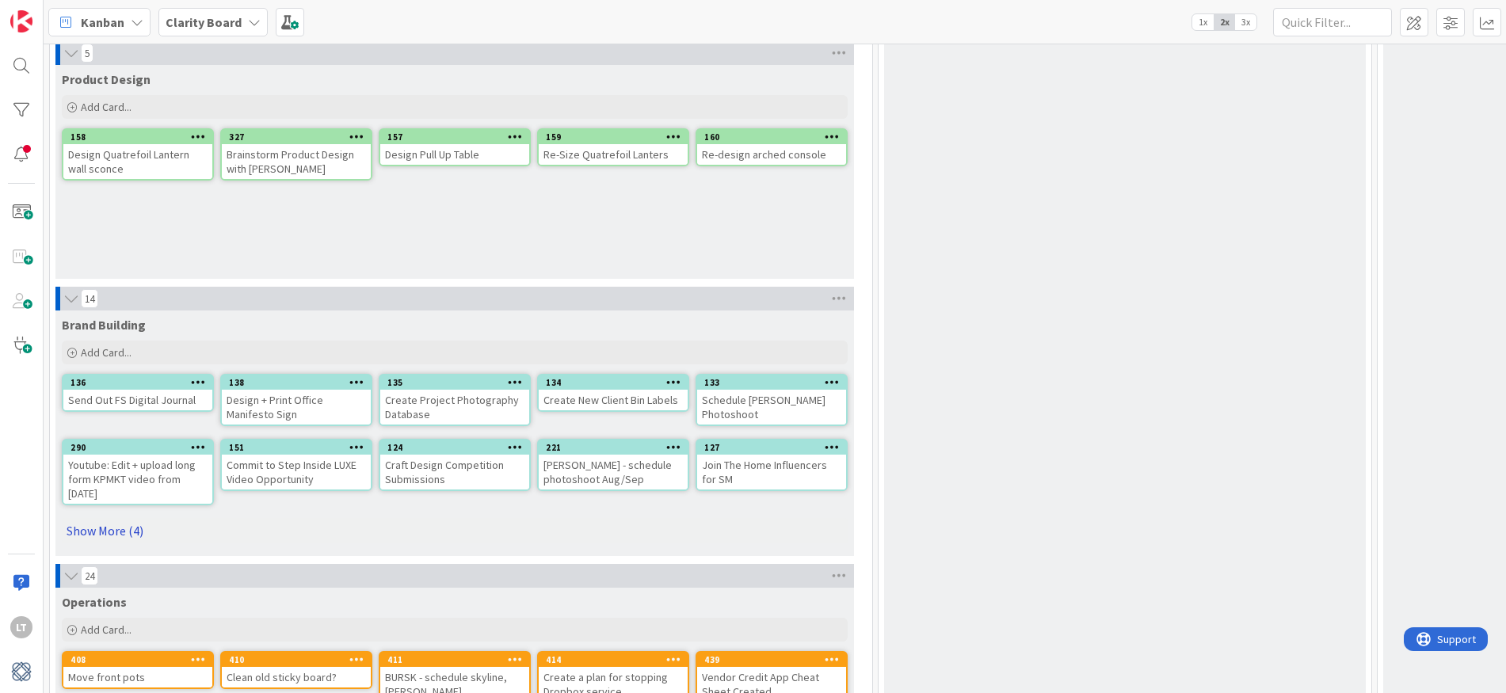
click at [97, 531] on link "Show More (4)" at bounding box center [455, 530] width 786 height 25
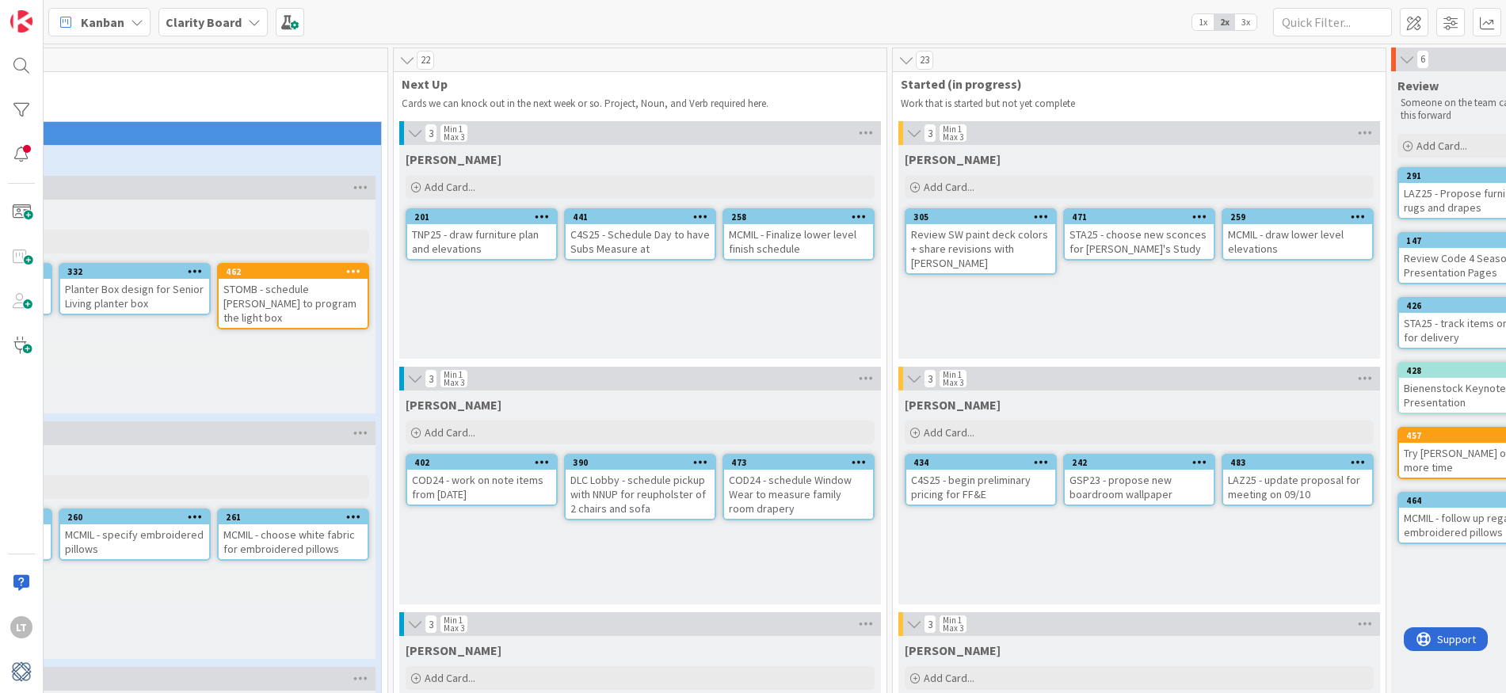
scroll to position [0, 484]
click at [1279, 467] on div "483" at bounding box center [1302, 462] width 142 height 11
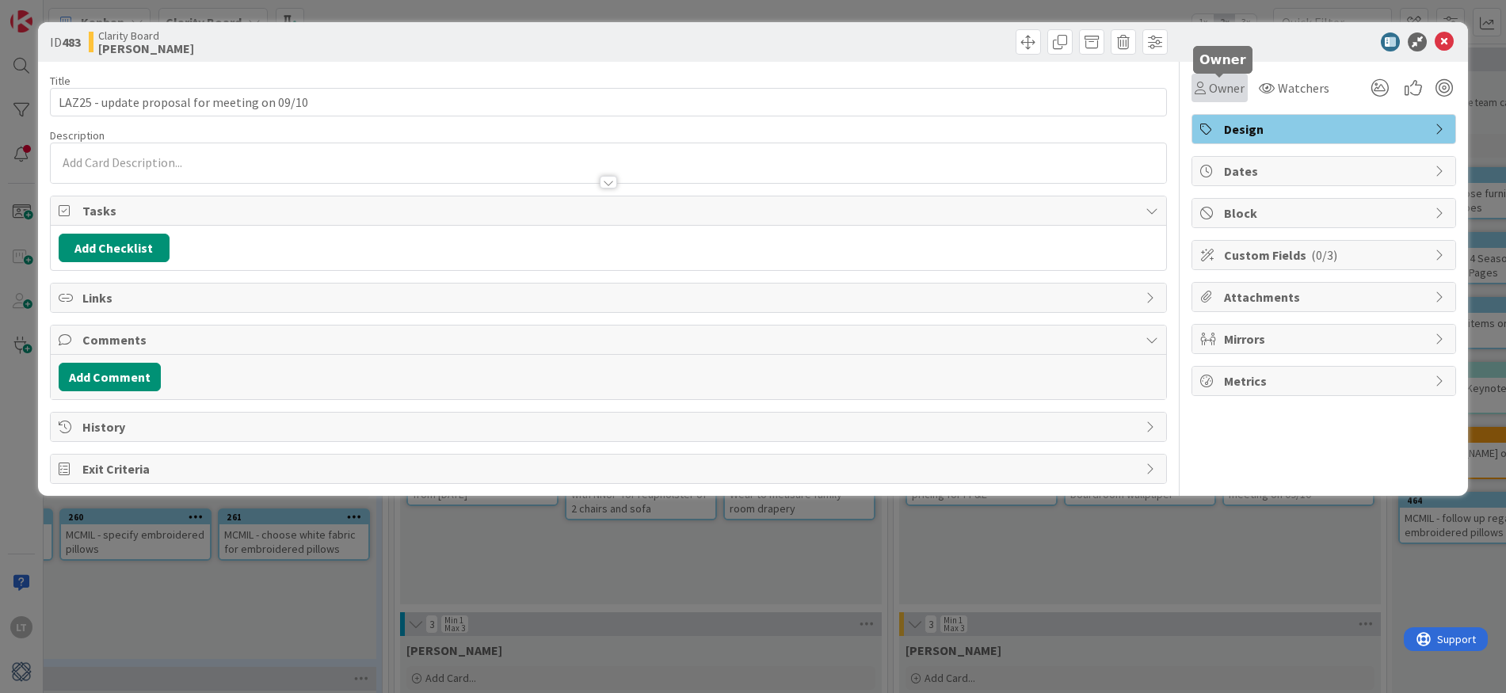
click at [1236, 85] on span "Owner" at bounding box center [1227, 87] width 36 height 19
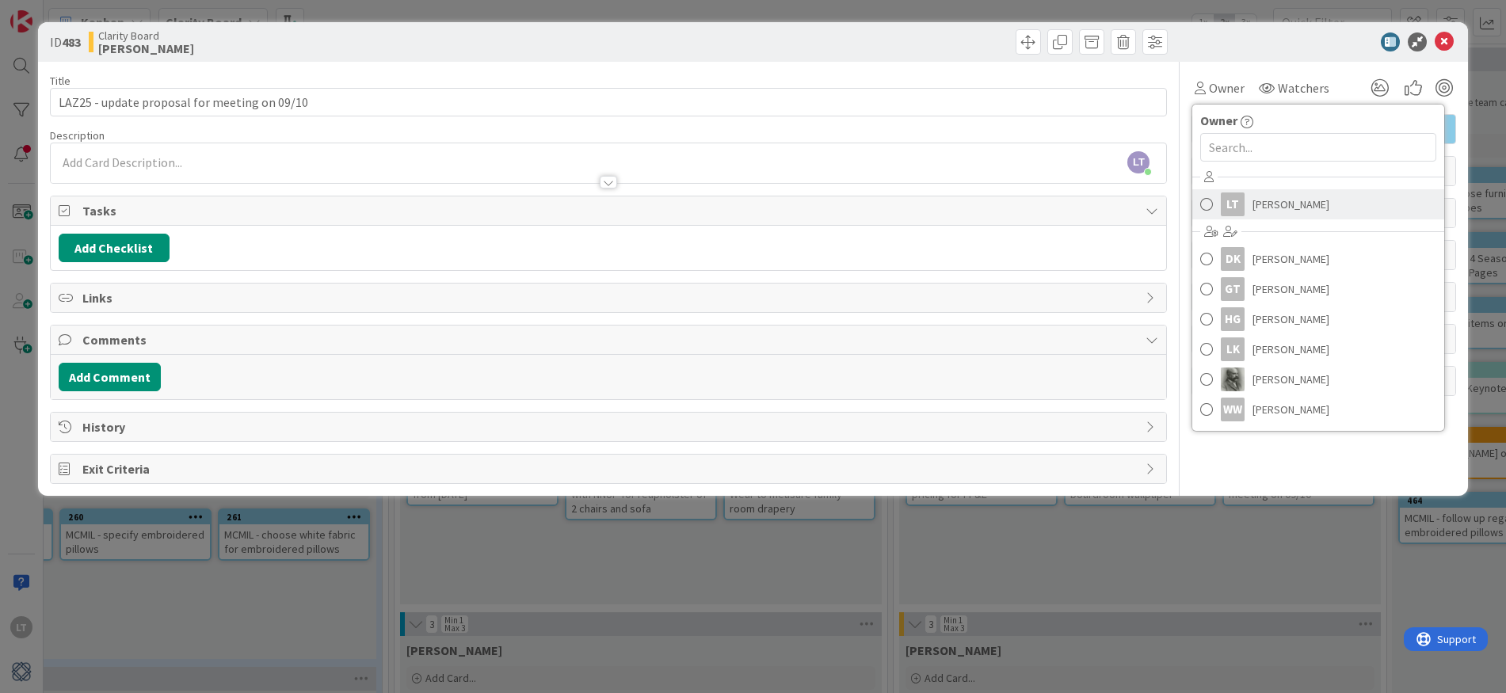
click at [1214, 206] on link "LT [PERSON_NAME]" at bounding box center [1318, 204] width 252 height 30
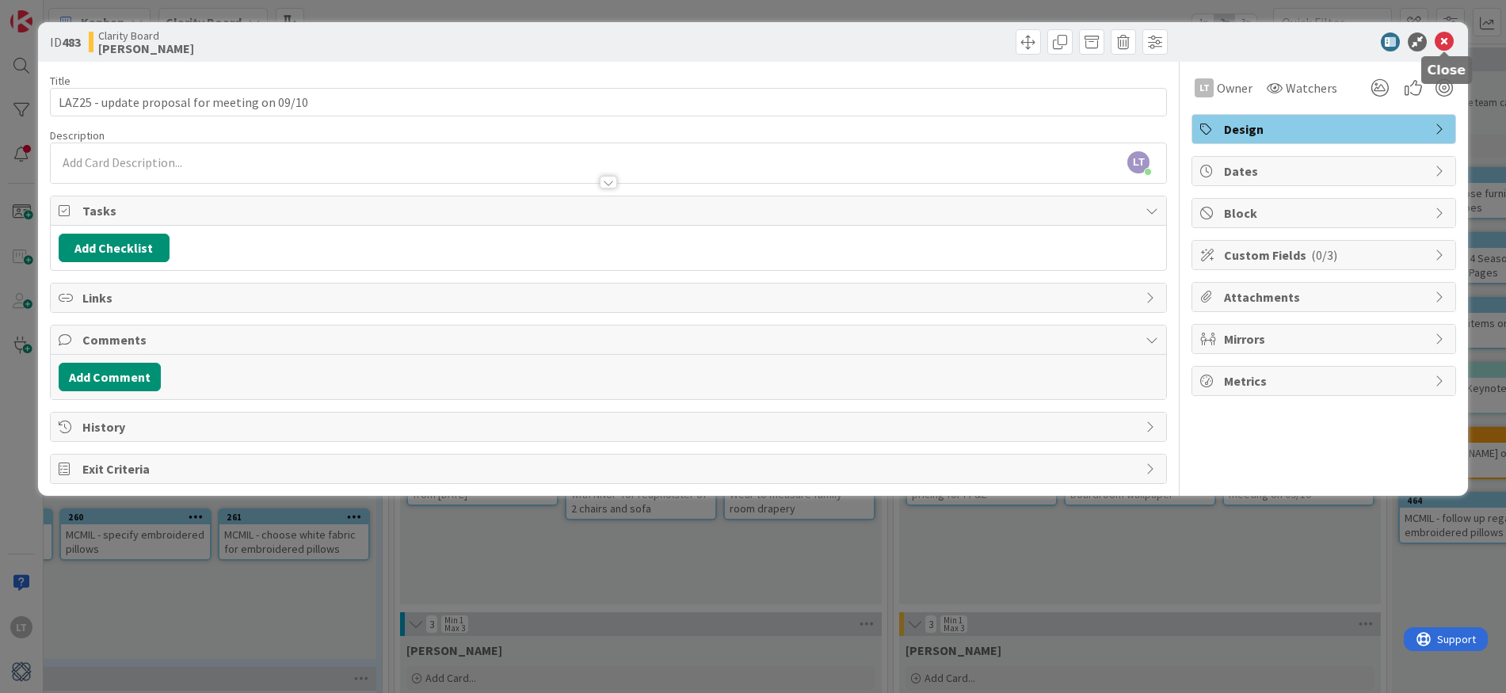
click at [1447, 38] on icon at bounding box center [1444, 41] width 19 height 19
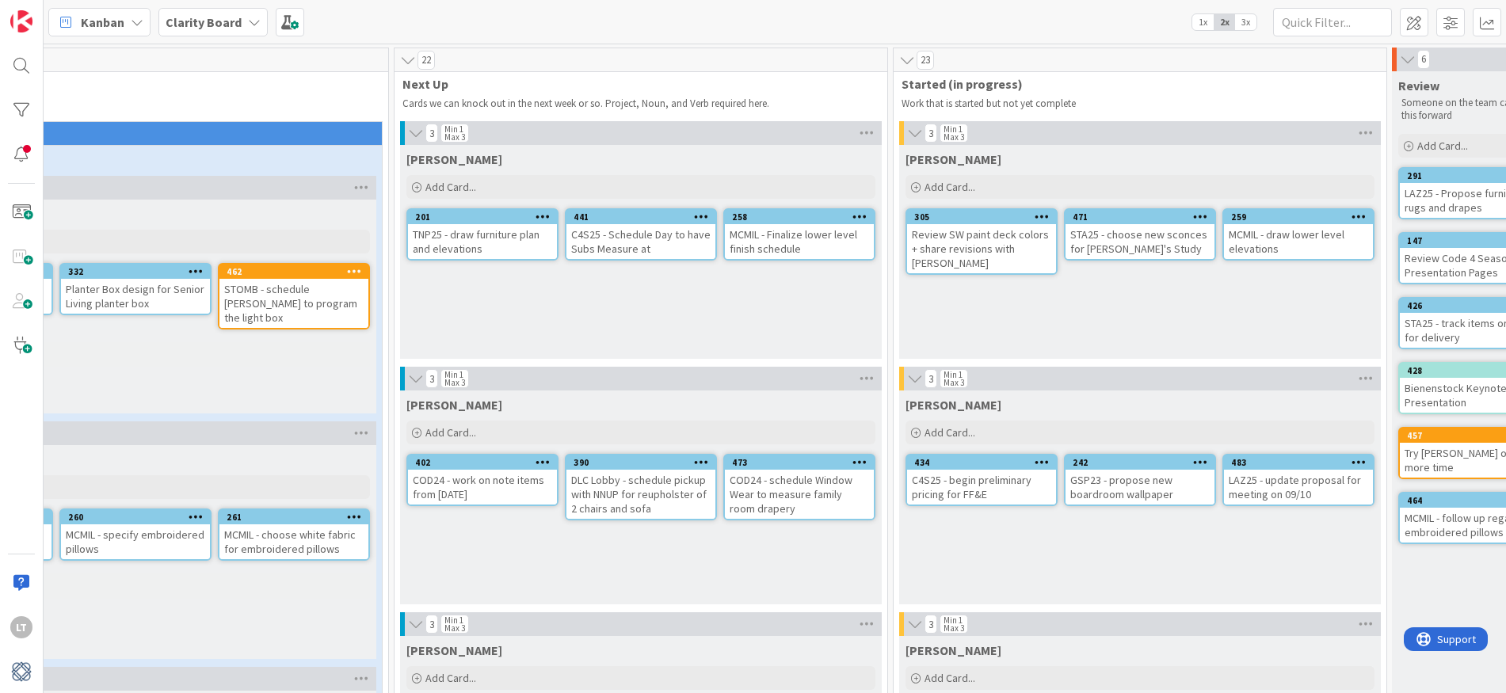
click at [1143, 469] on div "242" at bounding box center [1139, 463] width 149 height 14
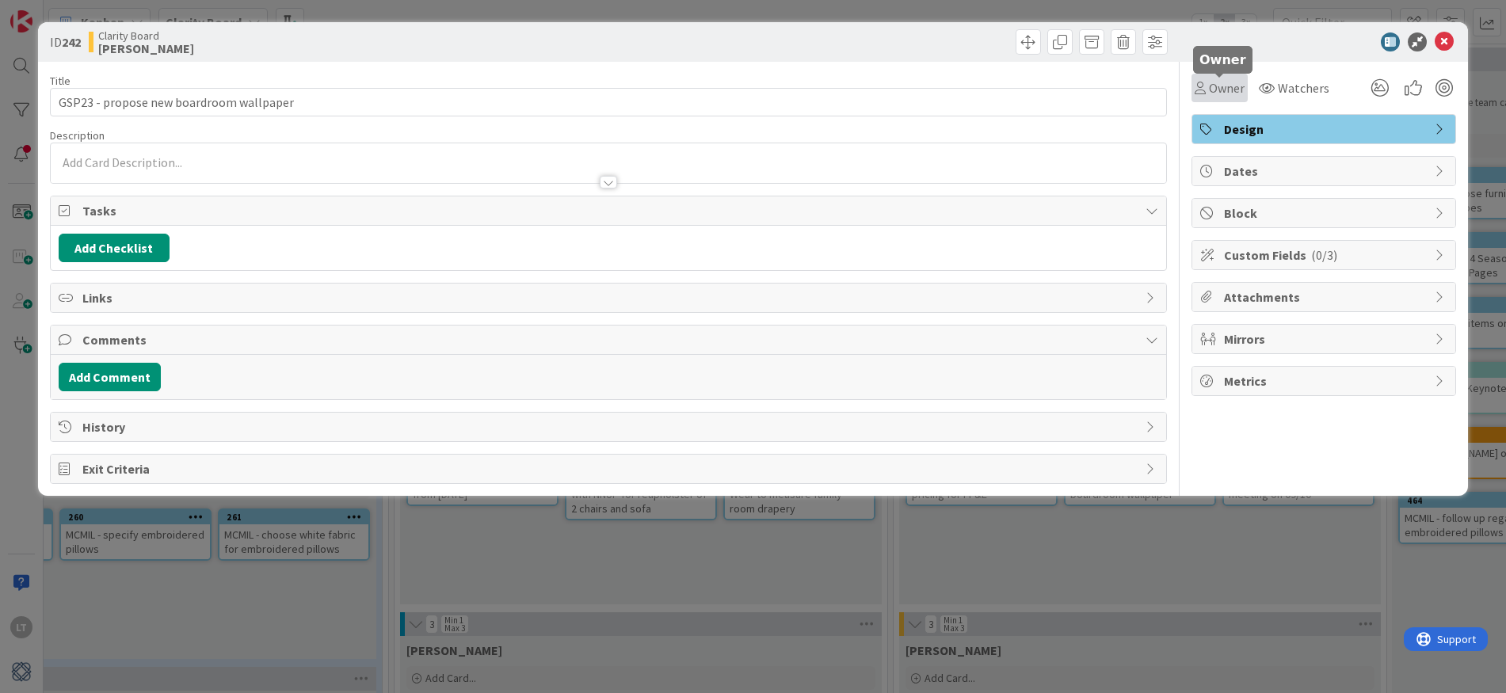
click at [1219, 90] on span "Owner" at bounding box center [1227, 87] width 36 height 19
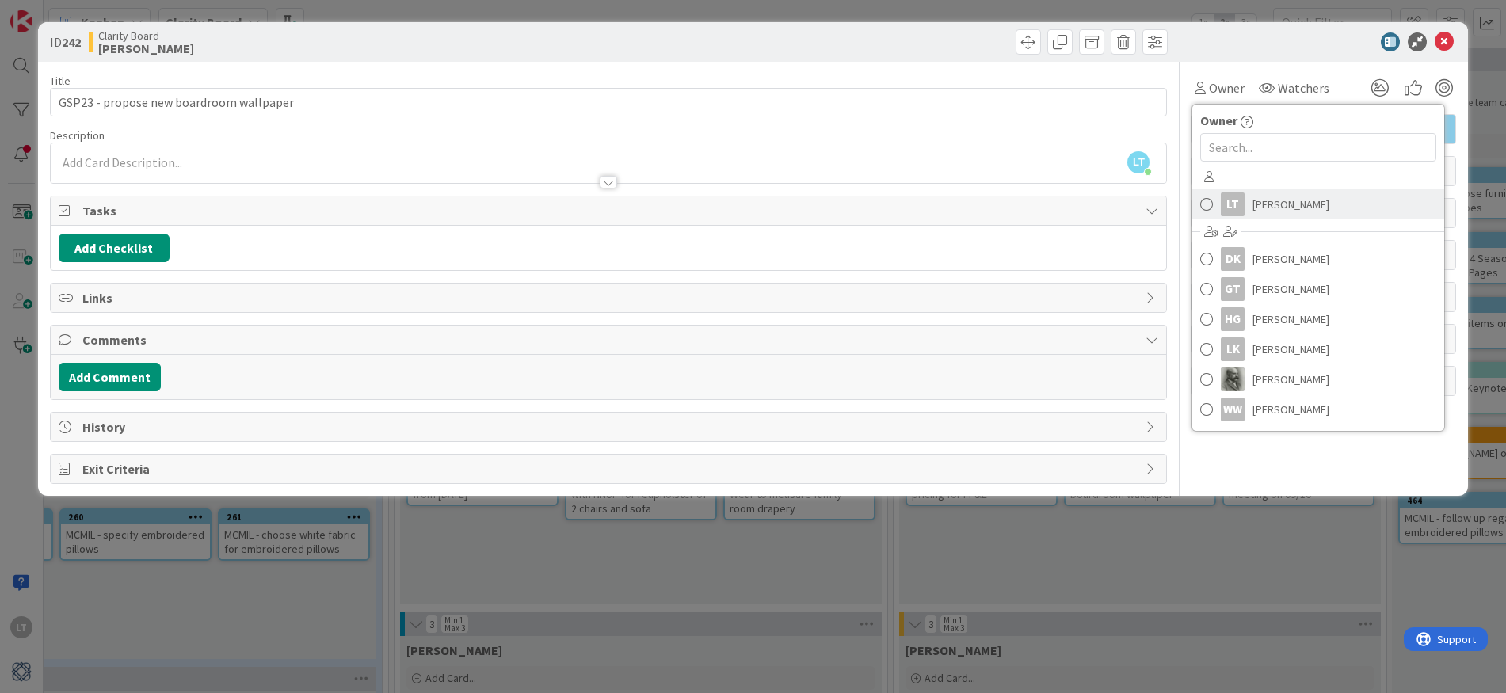
click at [1210, 207] on span at bounding box center [1206, 204] width 13 height 24
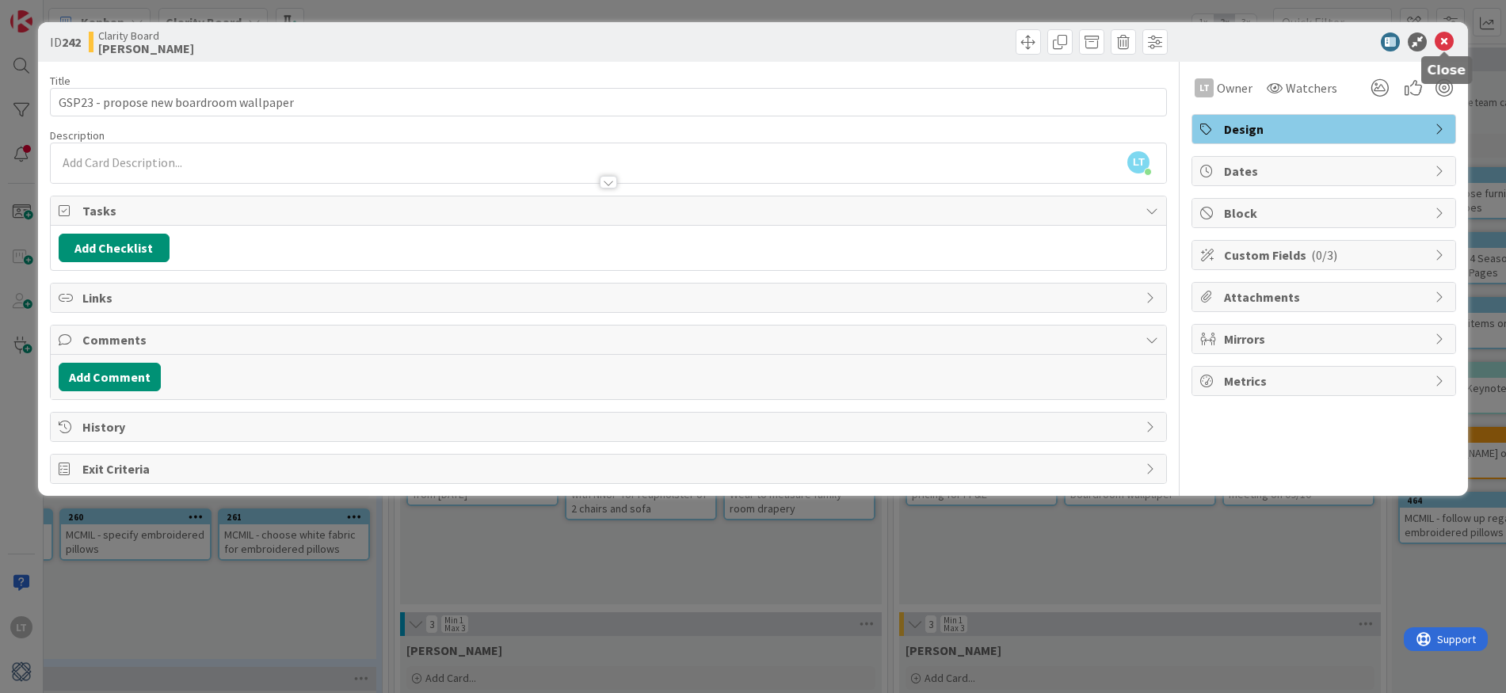
click at [1443, 33] on icon at bounding box center [1444, 41] width 19 height 19
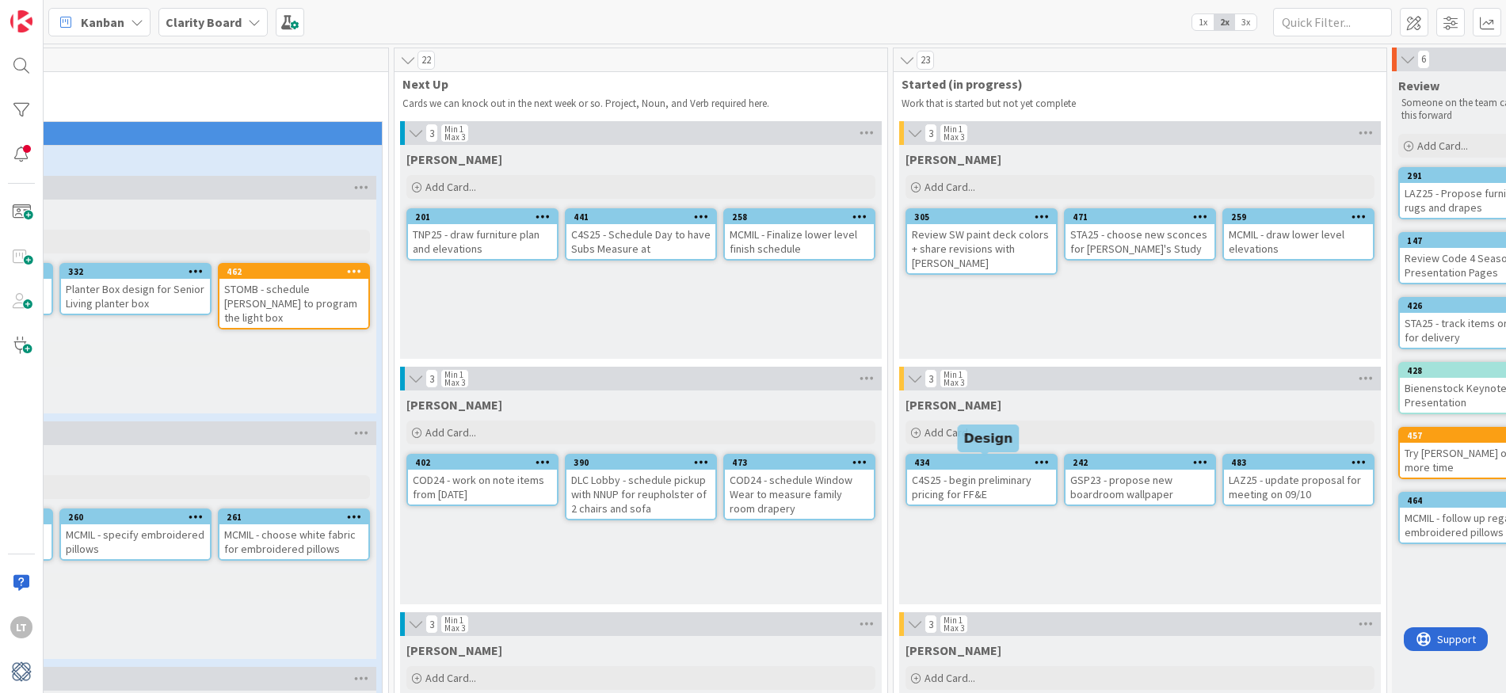
click at [1008, 467] on div "434" at bounding box center [985, 462] width 142 height 11
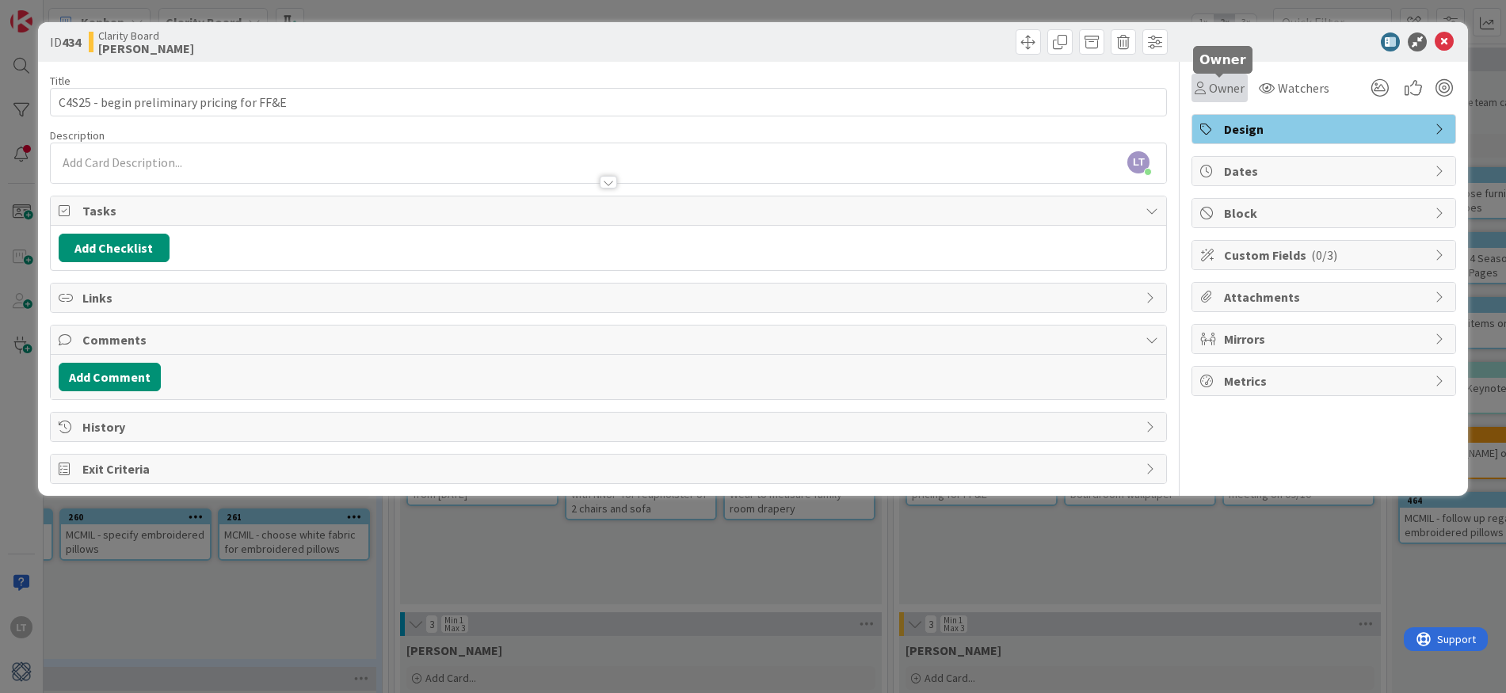
click at [1217, 93] on span "Owner" at bounding box center [1227, 87] width 36 height 19
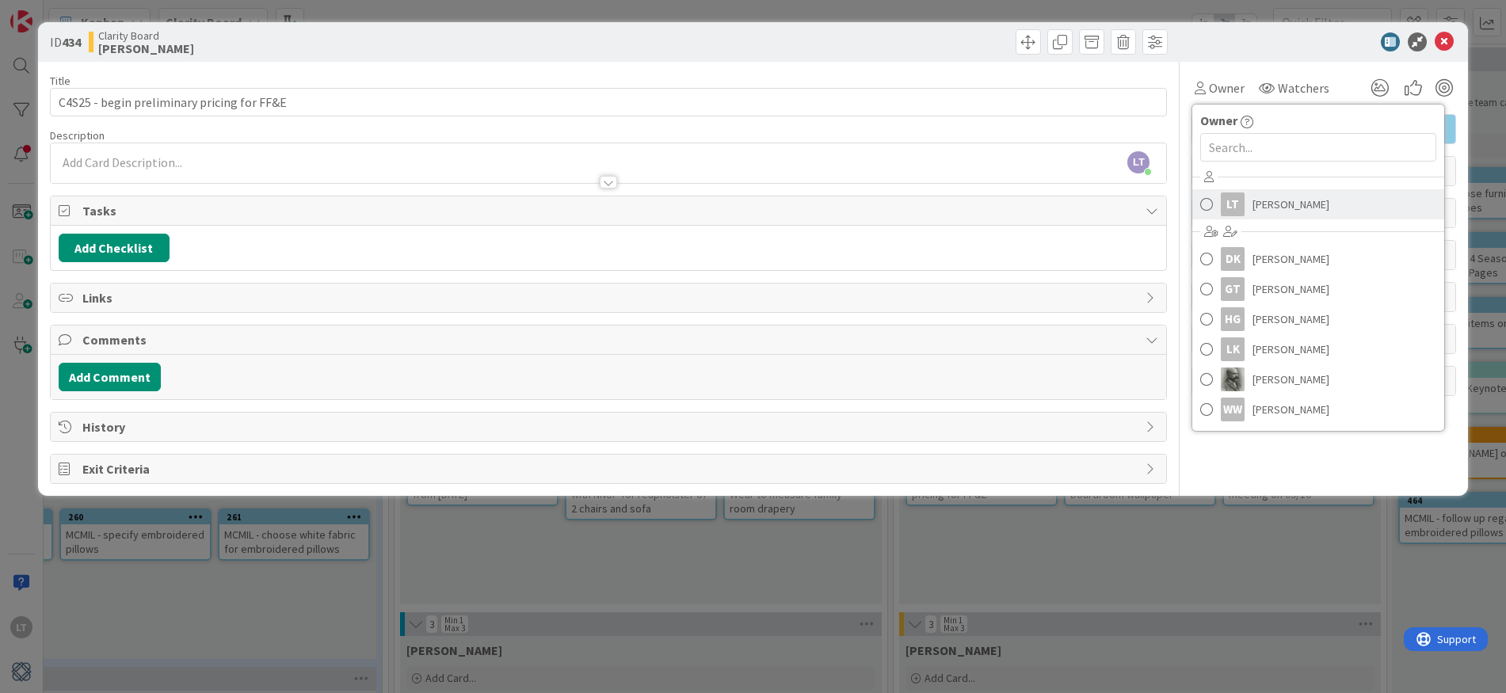
click at [1277, 204] on span "[PERSON_NAME]" at bounding box center [1290, 204] width 77 height 24
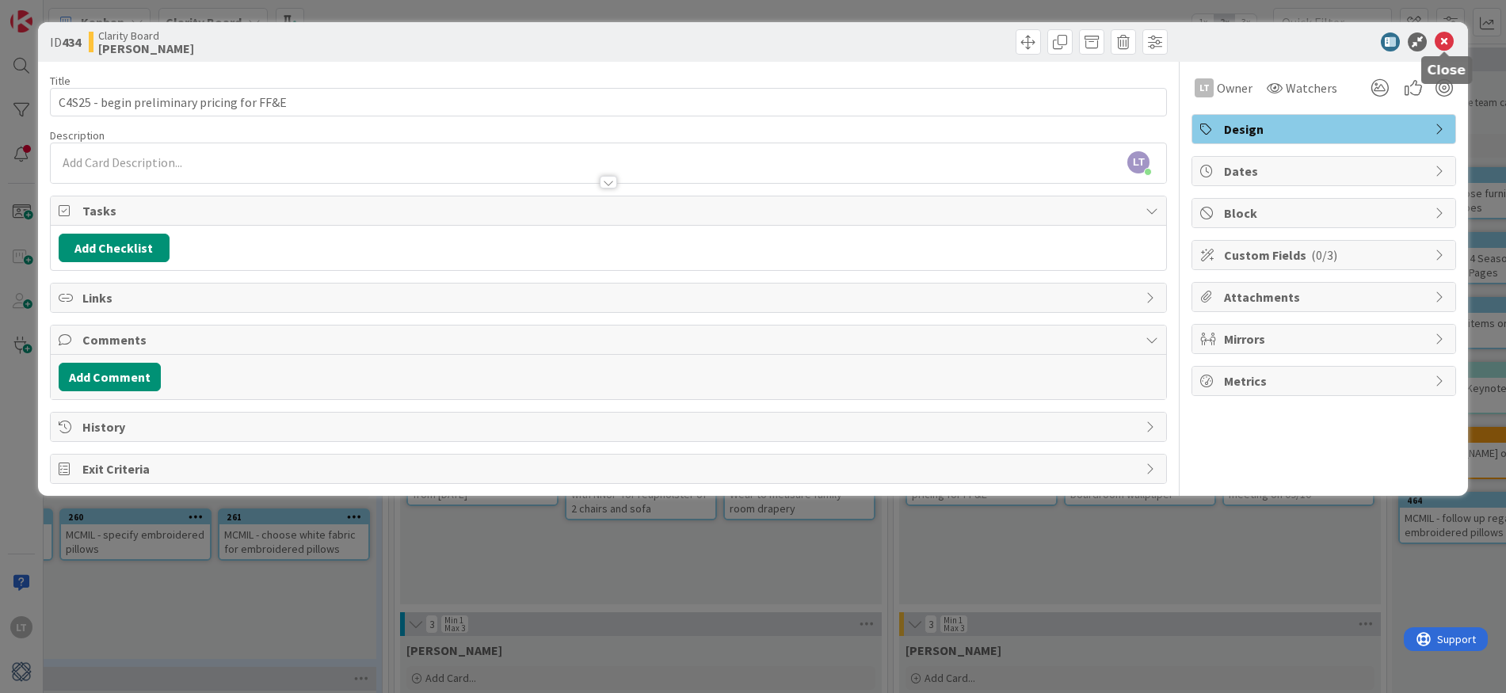
drag, startPoint x: 1443, startPoint y: 43, endPoint x: 1374, endPoint y: 120, distance: 103.2
click at [1443, 43] on icon at bounding box center [1444, 41] width 19 height 19
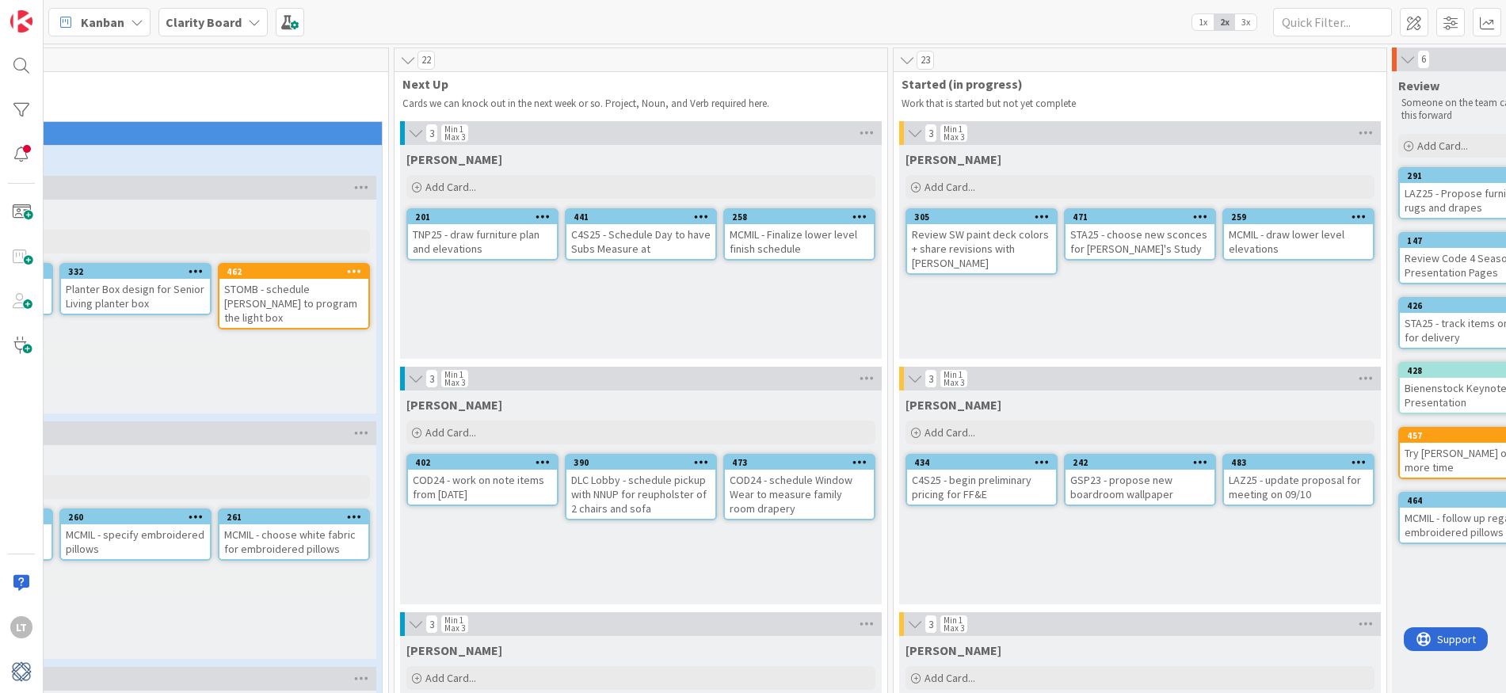
click at [802, 468] on div "473" at bounding box center [799, 463] width 149 height 14
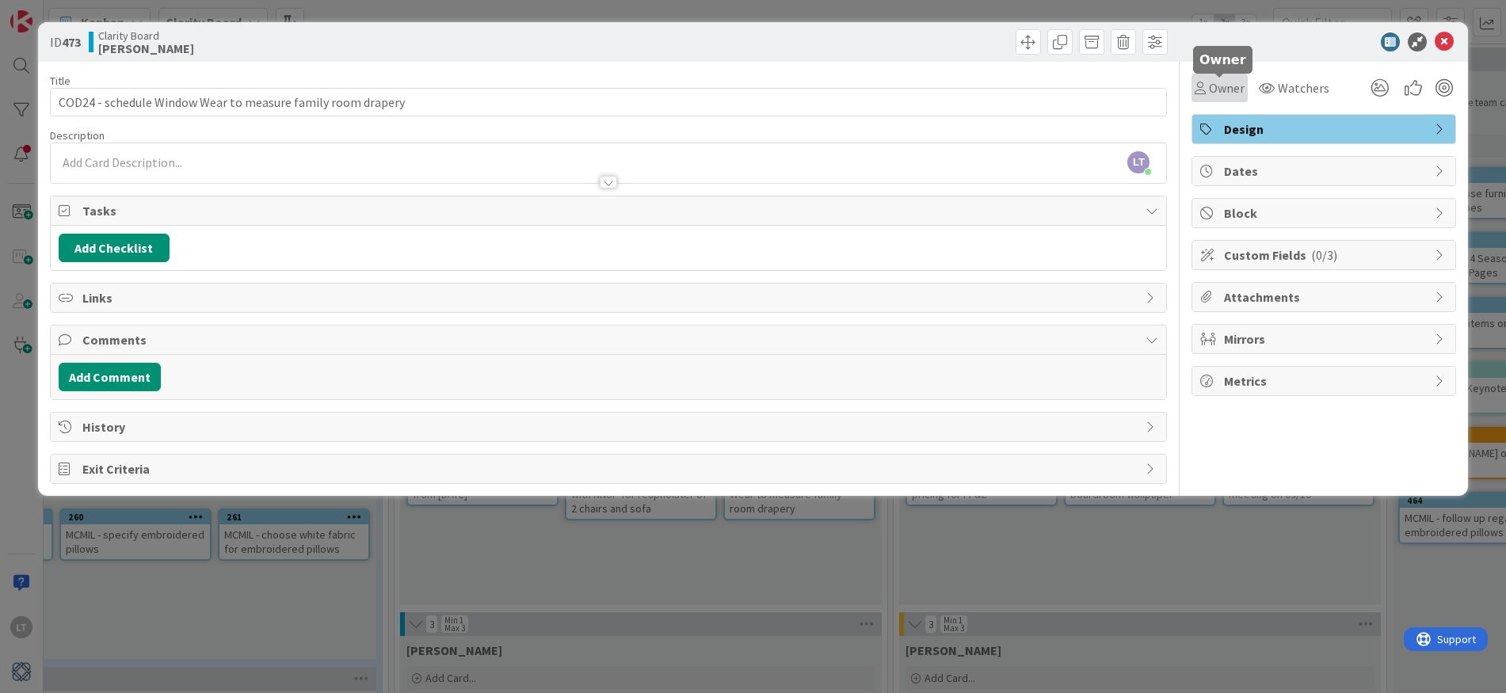
click at [1199, 90] on icon at bounding box center [1200, 88] width 11 height 13
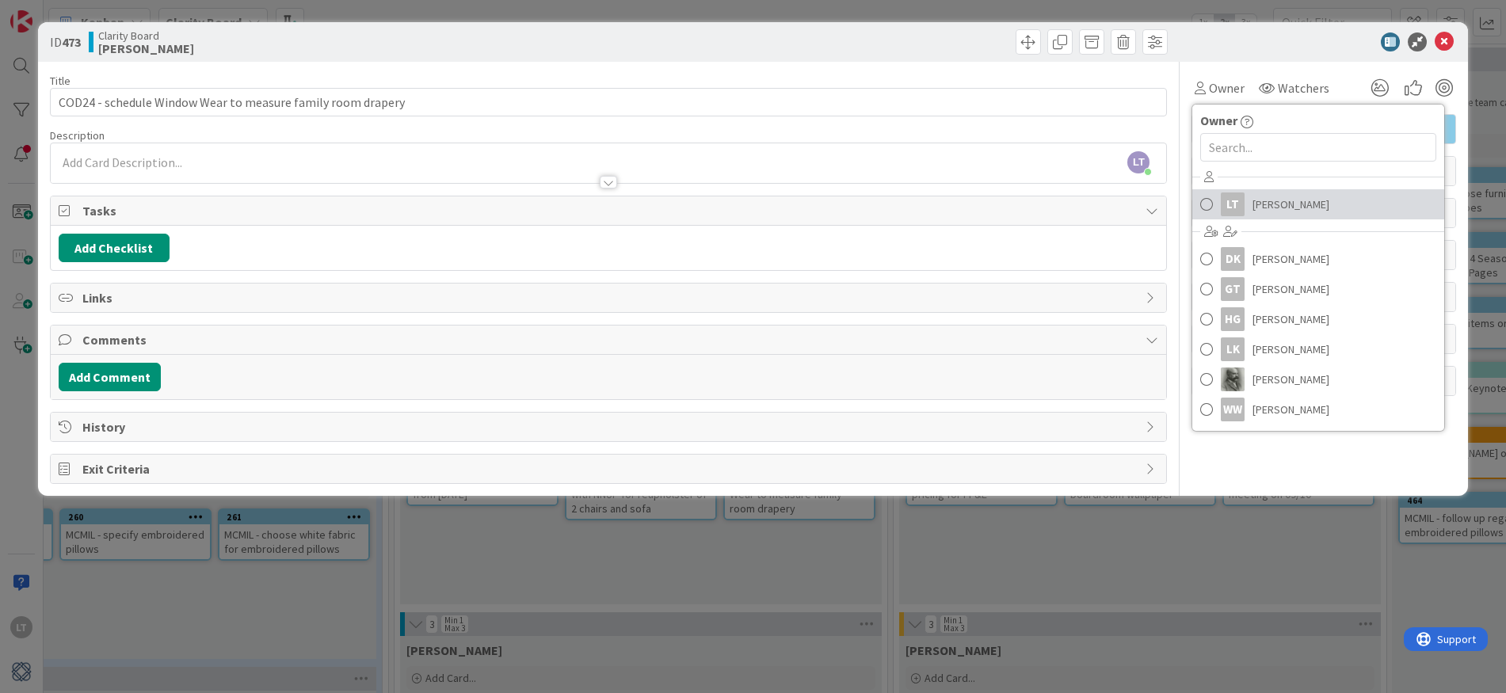
click at [1241, 194] on div "LT" at bounding box center [1233, 204] width 24 height 24
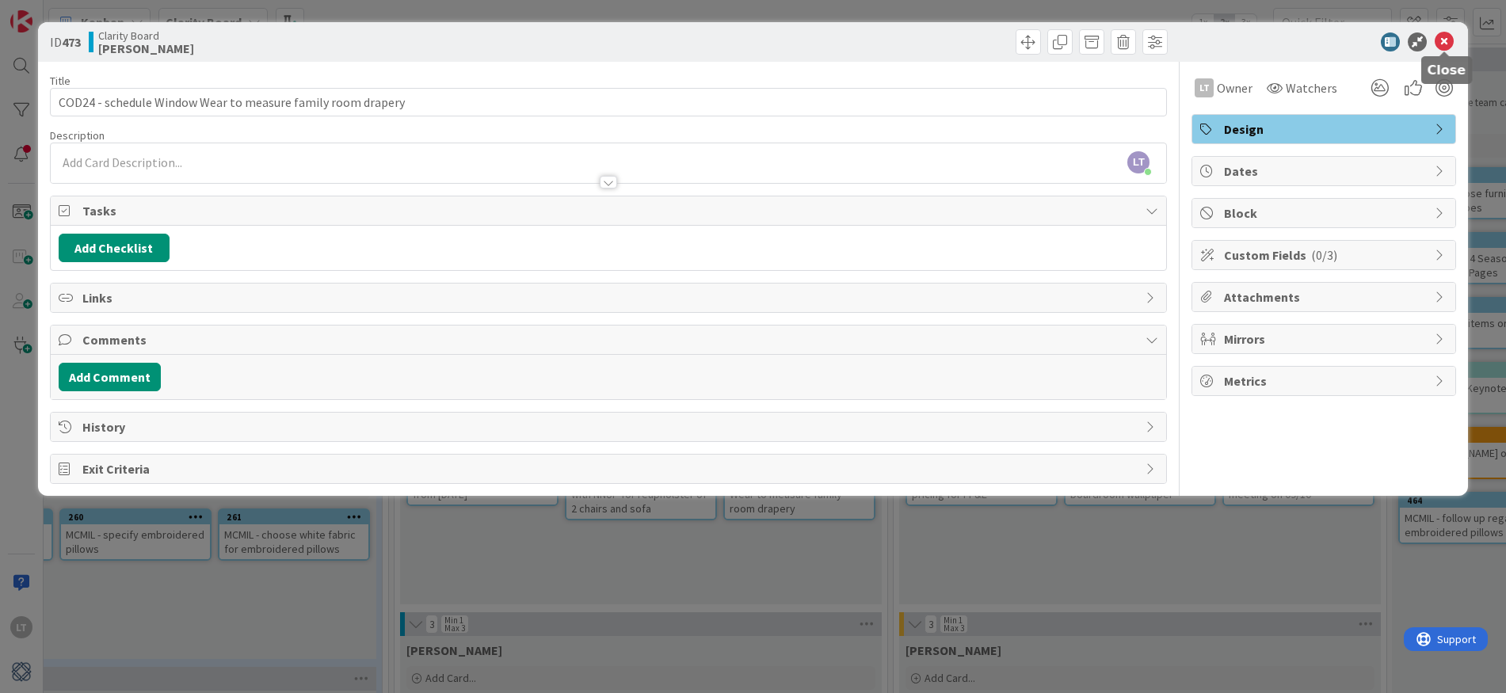
click at [1443, 48] on icon at bounding box center [1444, 41] width 19 height 19
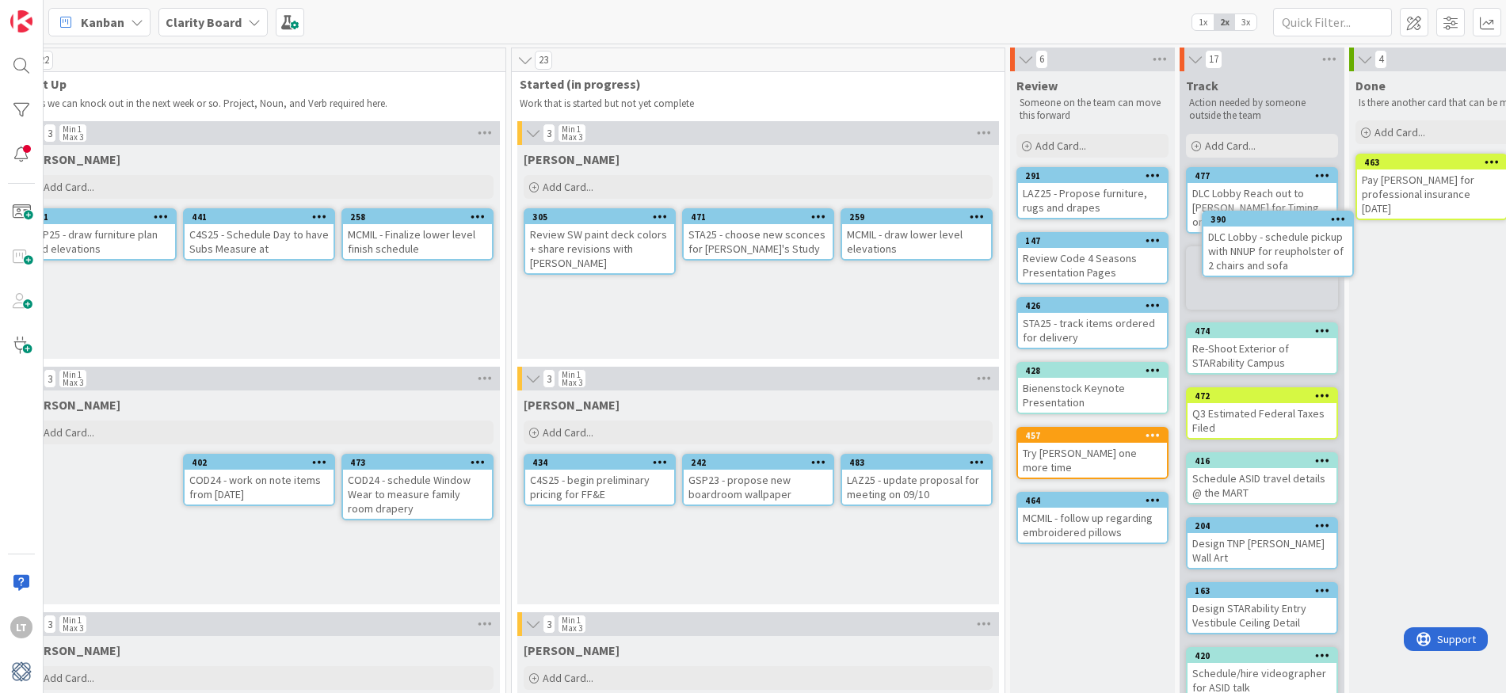
scroll to position [0, 878]
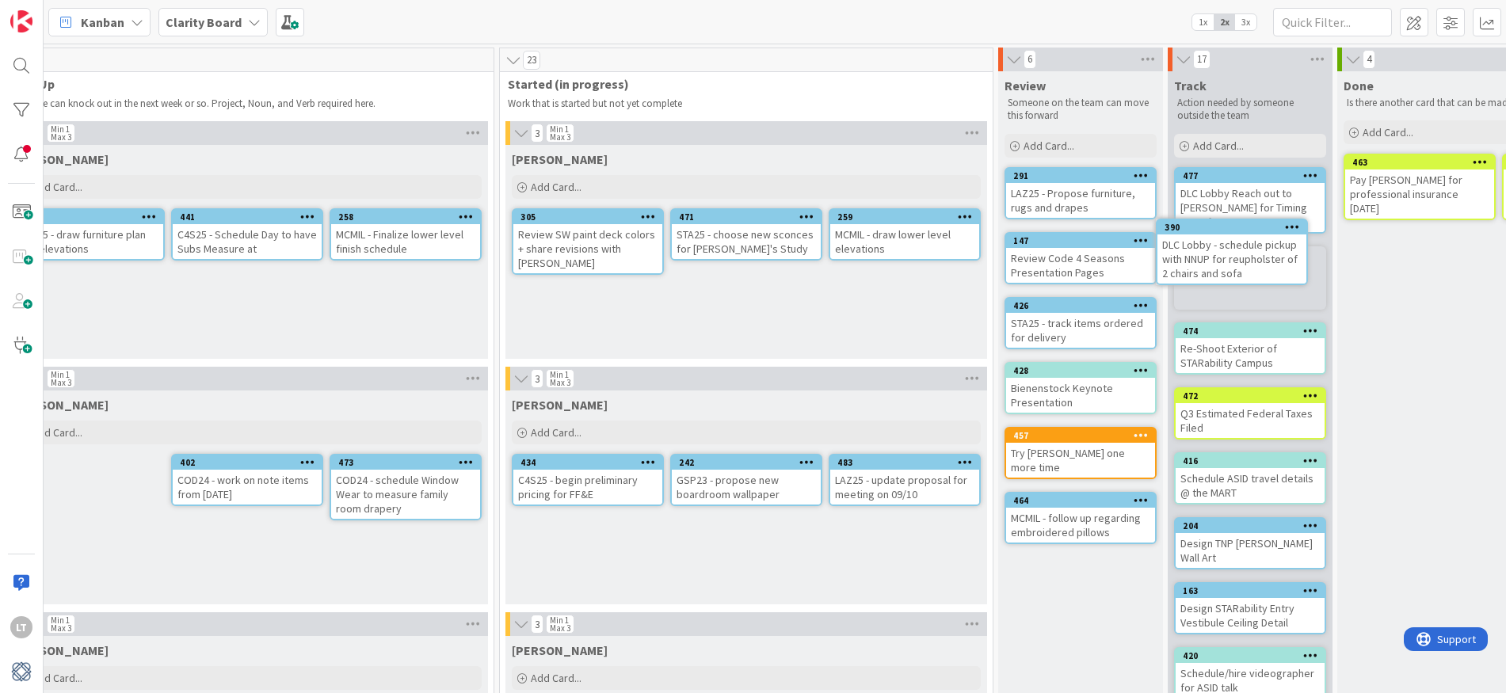
drag, startPoint x: 440, startPoint y: 465, endPoint x: 490, endPoint y: 450, distance: 52.9
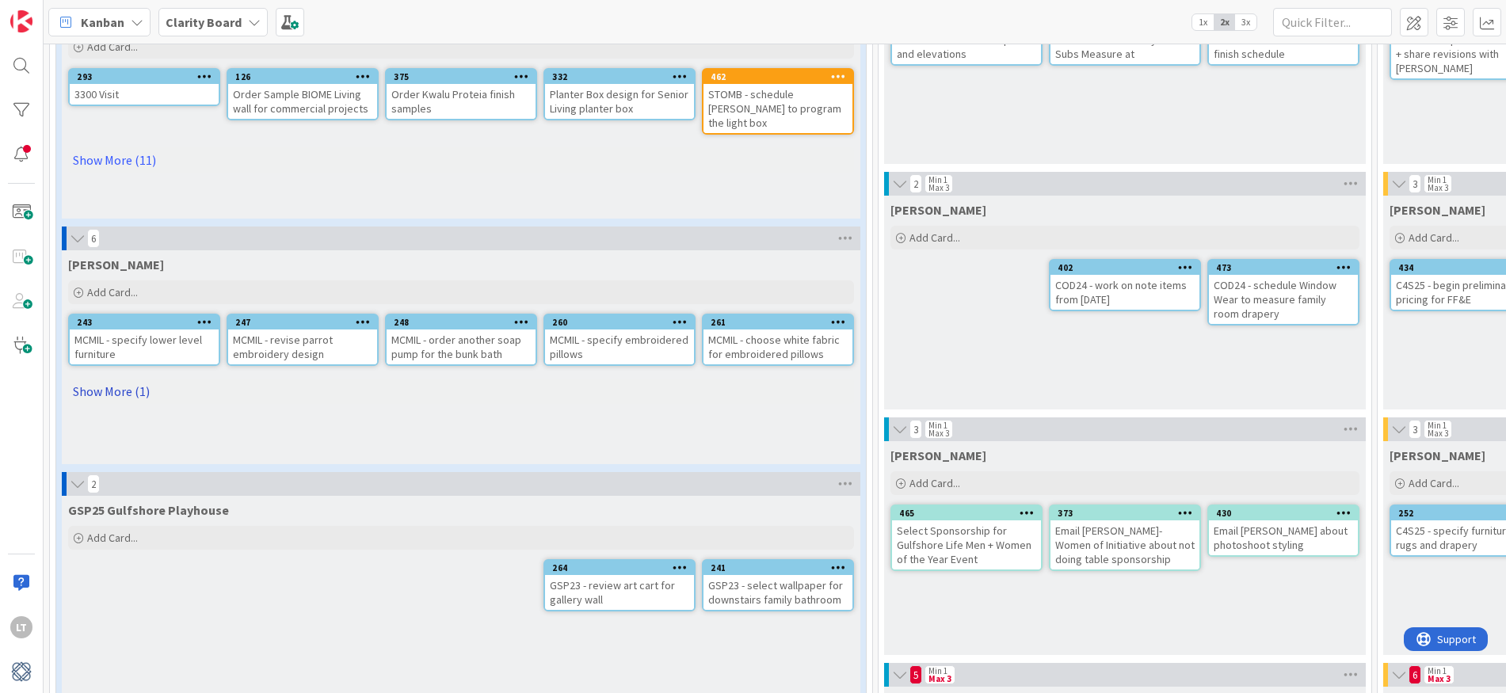
scroll to position [195, 0]
click at [131, 388] on link "Show More (1)" at bounding box center [461, 391] width 786 height 25
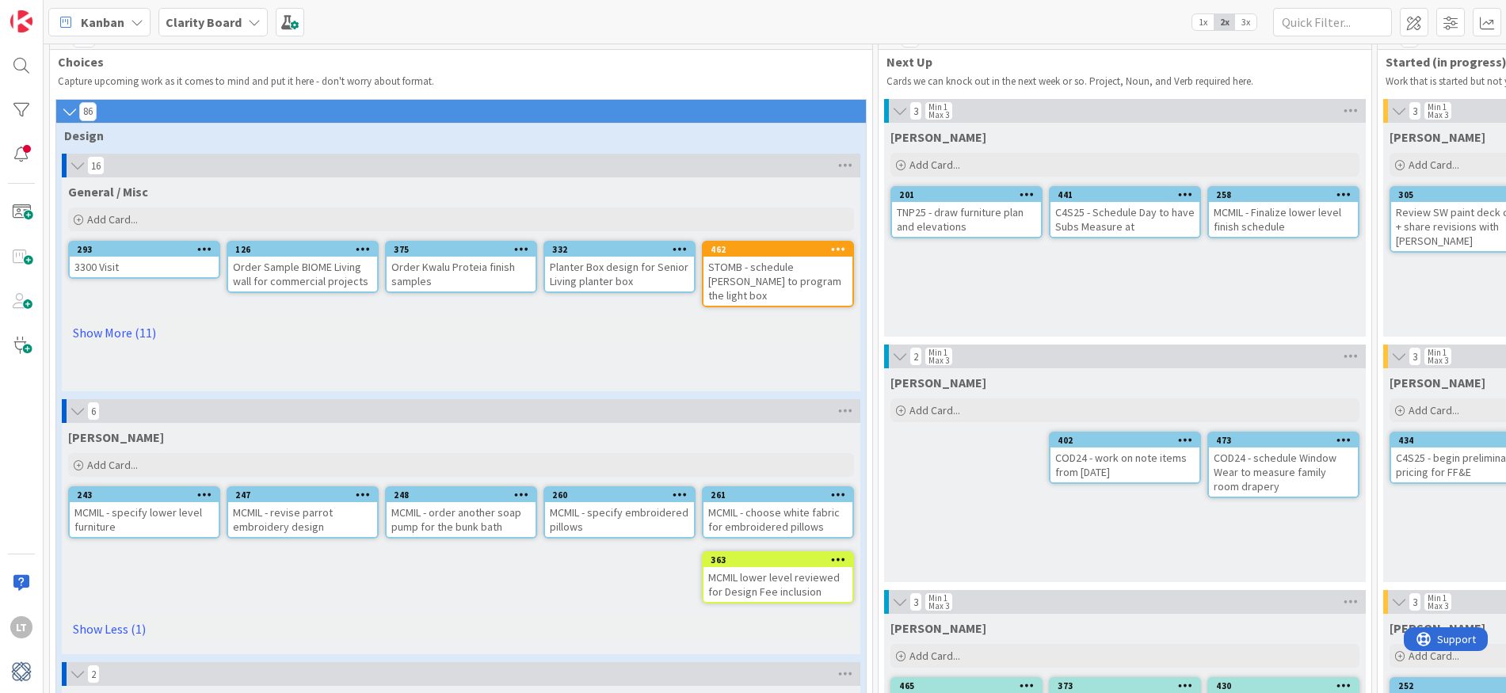
scroll to position [21, 0]
click at [135, 321] on link "Show More (11)" at bounding box center [461, 333] width 786 height 25
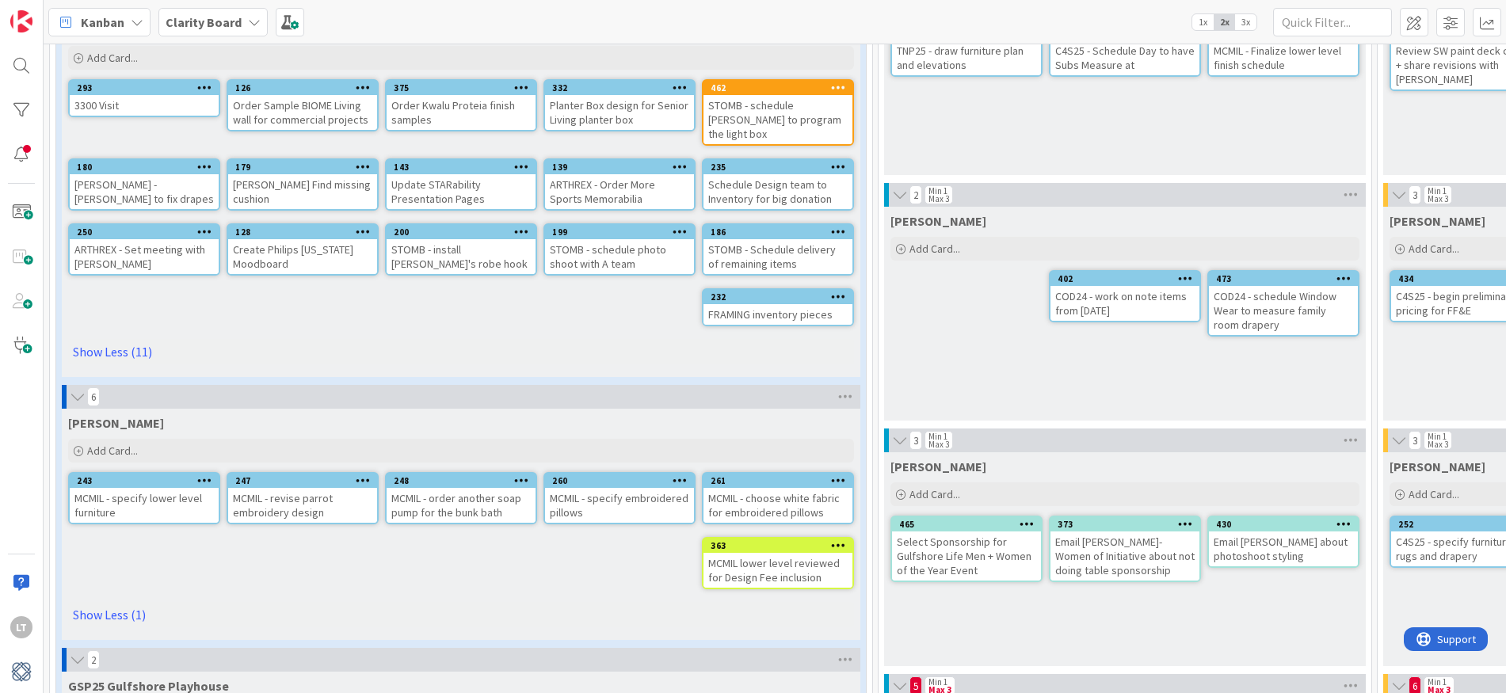
scroll to position [186, 0]
